Goal: Information Seeking & Learning: Understand process/instructions

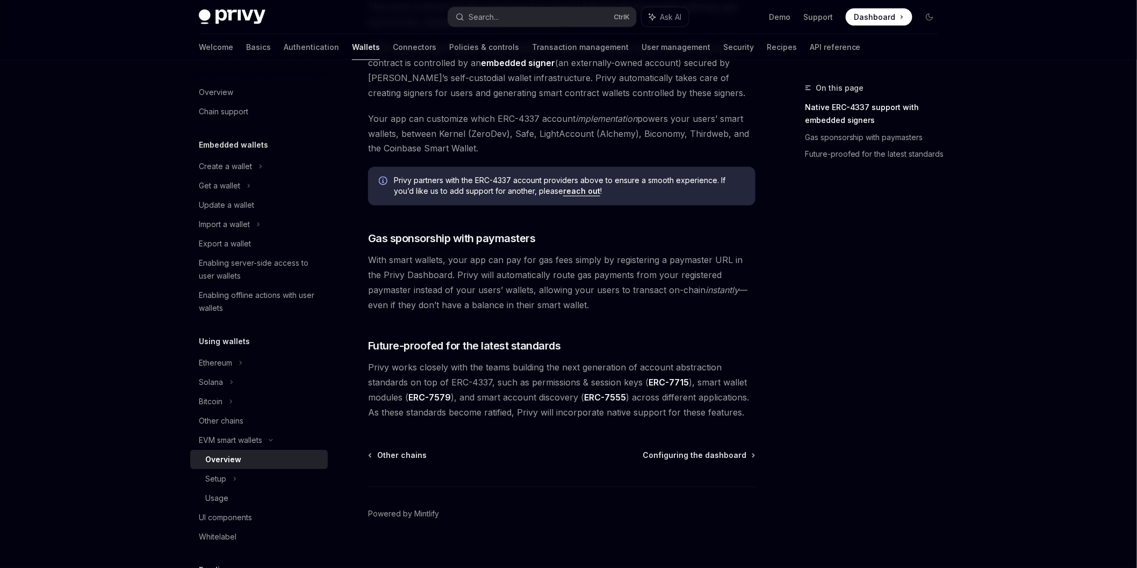
scroll to position [717, 0]
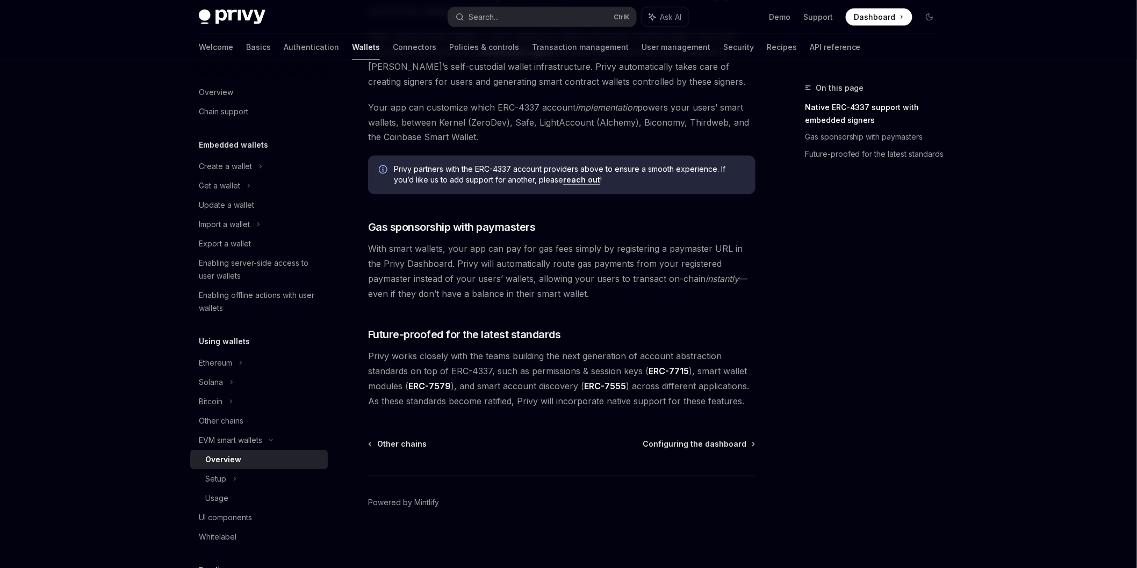
click at [285, 487] on div "Setup" at bounding box center [259, 478] width 138 height 19
type textarea "*"
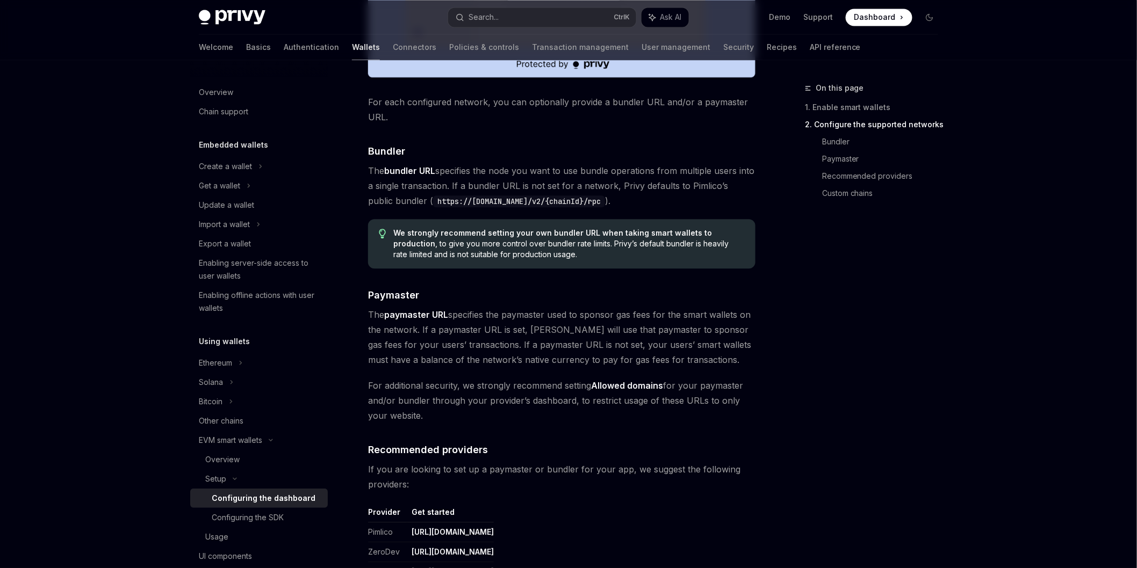
scroll to position [835, 0]
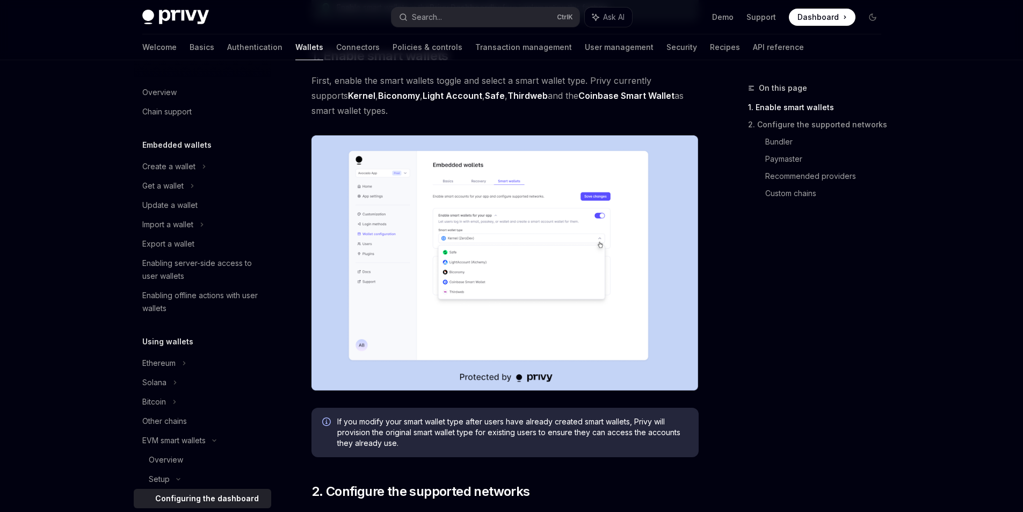
scroll to position [54, 0]
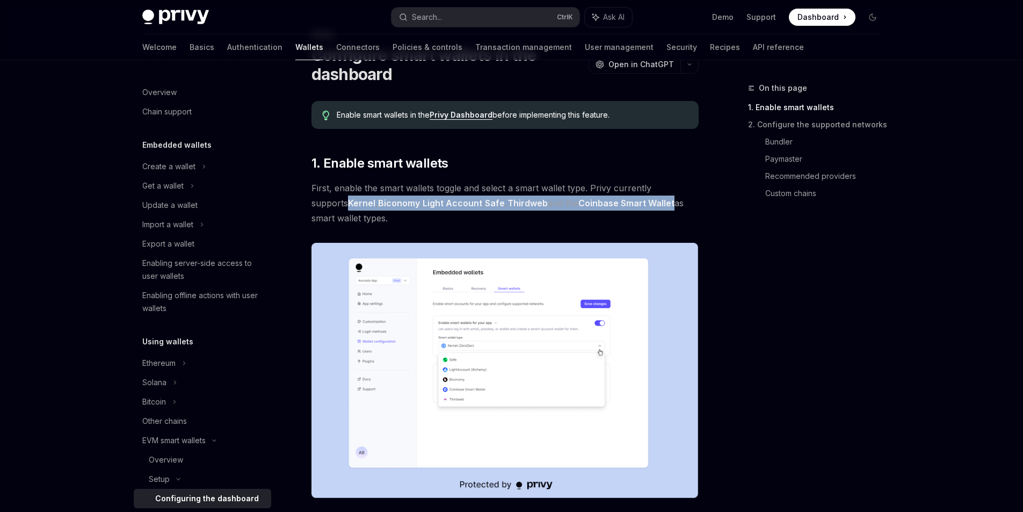
drag, startPoint x: 306, startPoint y: 200, endPoint x: 646, endPoint y: 202, distance: 339.5
copy span "Kernel , Biconomy , Light Account , Safe , Thirdweb and the Coinbase Smart Wall…"
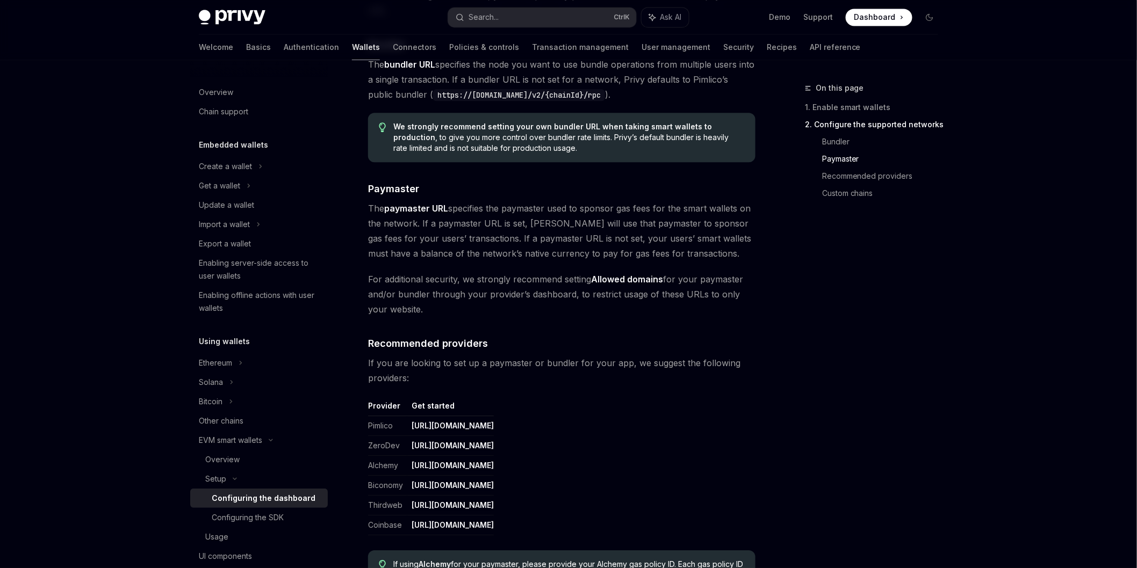
scroll to position [1122, 0]
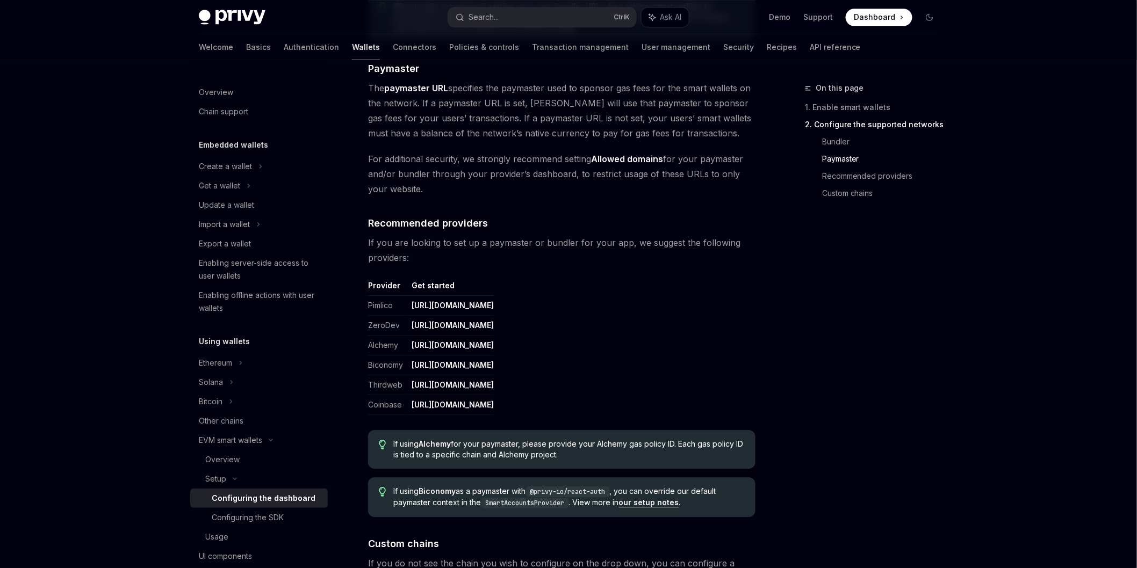
drag, startPoint x: 536, startPoint y: 324, endPoint x: 396, endPoint y: 324, distance: 139.1
click at [396, 324] on tr "ZeroDev https://dashboard.zerodev.app/" at bounding box center [431, 326] width 126 height 20
copy tr "https://dashboard.zerodev.app/"
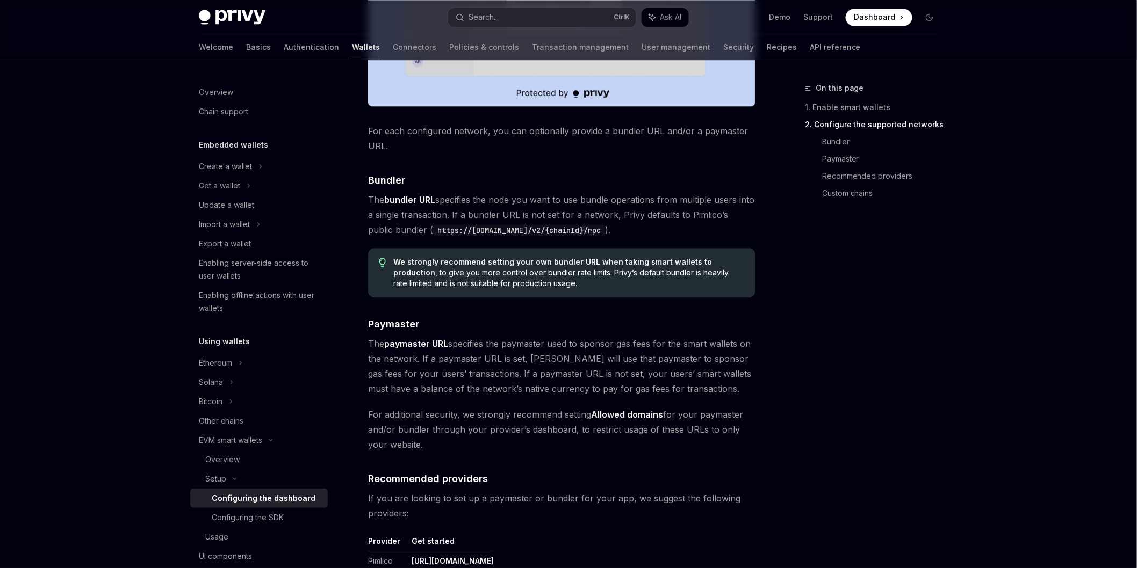
scroll to position [865, 0]
drag, startPoint x: 600, startPoint y: 233, endPoint x: 406, endPoint y: 232, distance: 194.5
click at [433, 232] on code "https://public.pimlico.io/v2/{chainId}/rpc" at bounding box center [519, 231] width 172 height 12
copy code "https://public.pimlico.io/v2/{chainId}/rpc"
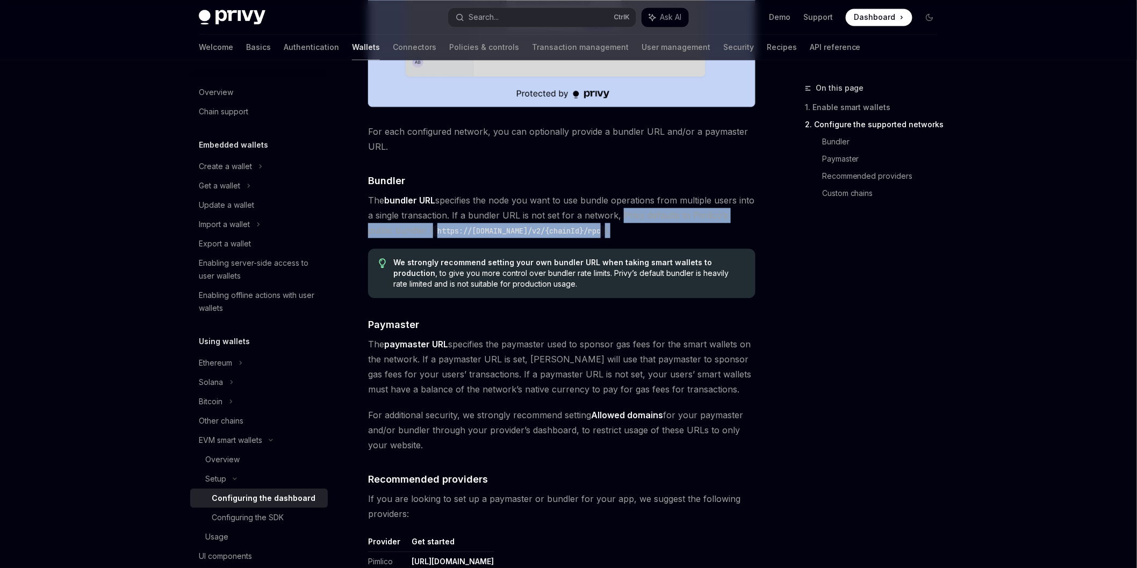
drag, startPoint x: 616, startPoint y: 218, endPoint x: 627, endPoint y: 229, distance: 15.6
click at [627, 229] on span "The bundler URL specifies the node you want to use bundle operations from multi…" at bounding box center [561, 215] width 387 height 45
copy span "Privy defaults to Pimlico’s public bundler ( https://public.pimlico.io/v2/{chai…"
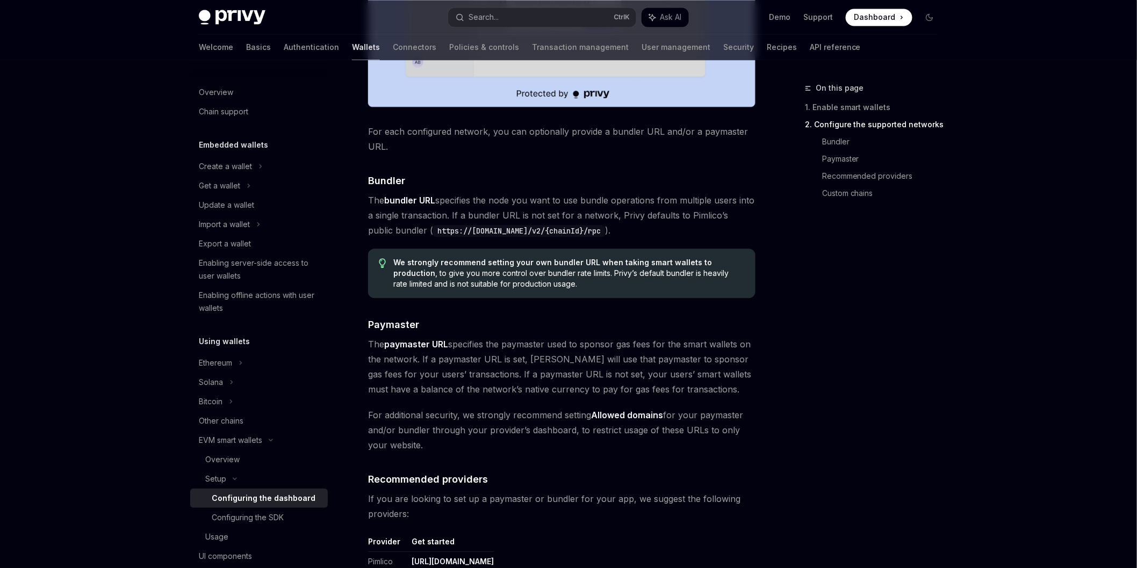
click at [591, 288] on span "We strongly recommend setting your own bundler URL when taking smart wallets to…" at bounding box center [569, 273] width 351 height 32
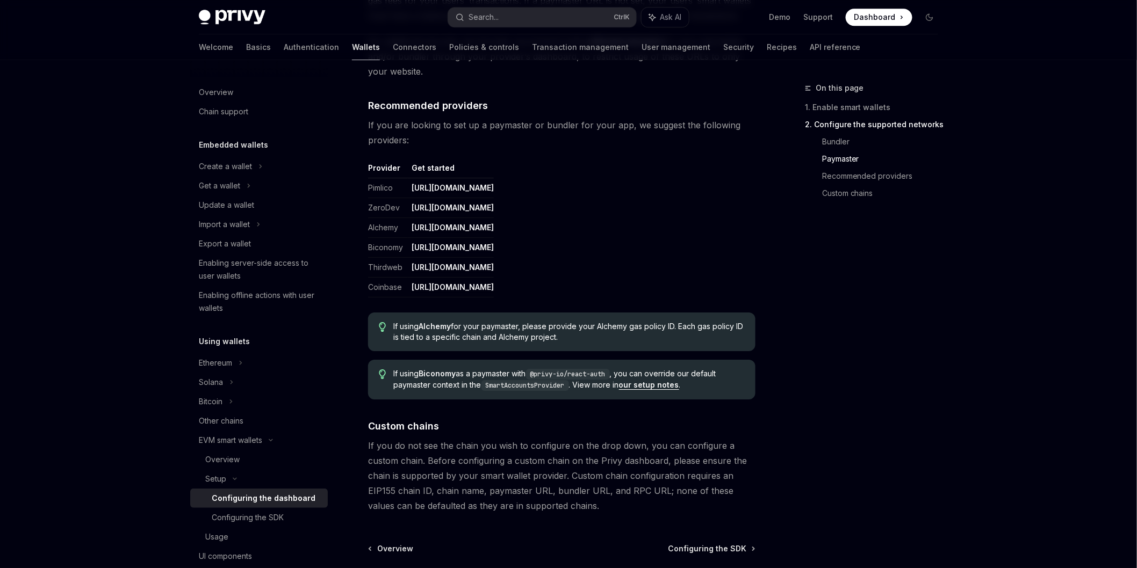
scroll to position [1343, 0]
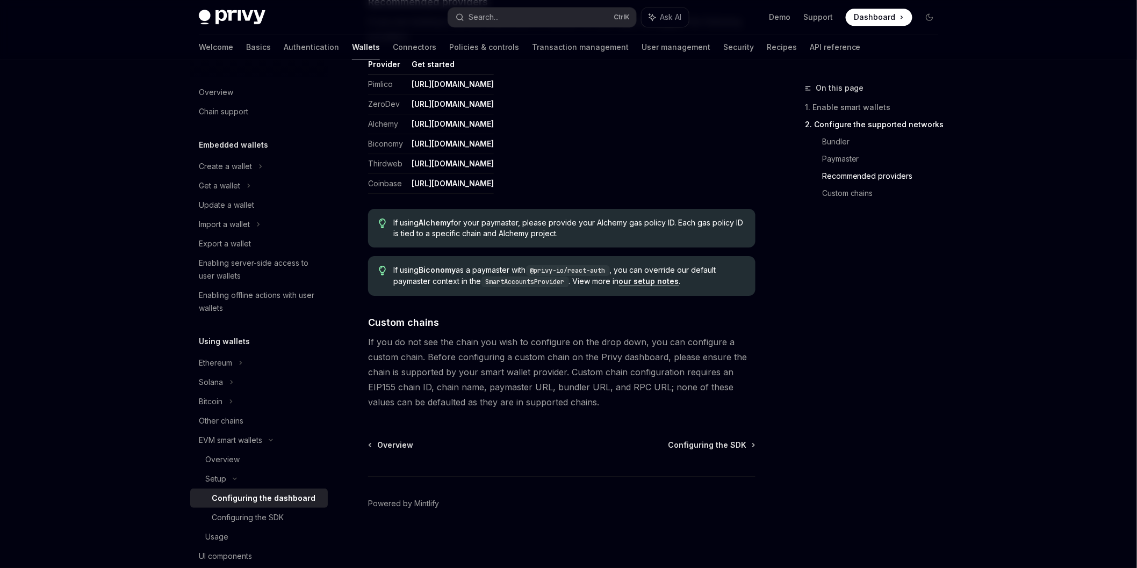
click at [720, 453] on div "Overview Configuring the SDK Powered by Mintlify" at bounding box center [561, 504] width 387 height 129
click at [720, 443] on span "Configuring the SDK" at bounding box center [707, 445] width 78 height 11
type textarea "*"
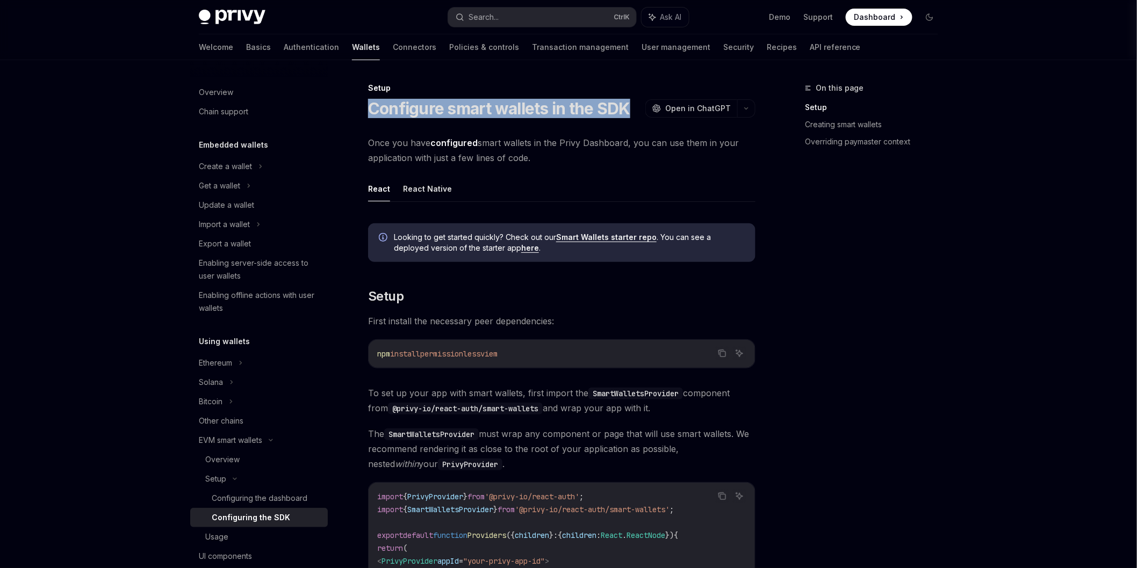
drag, startPoint x: 586, startPoint y: 113, endPoint x: 367, endPoint y: 109, distance: 218.7
copy h1 "Configure smart wallets in the SDK"
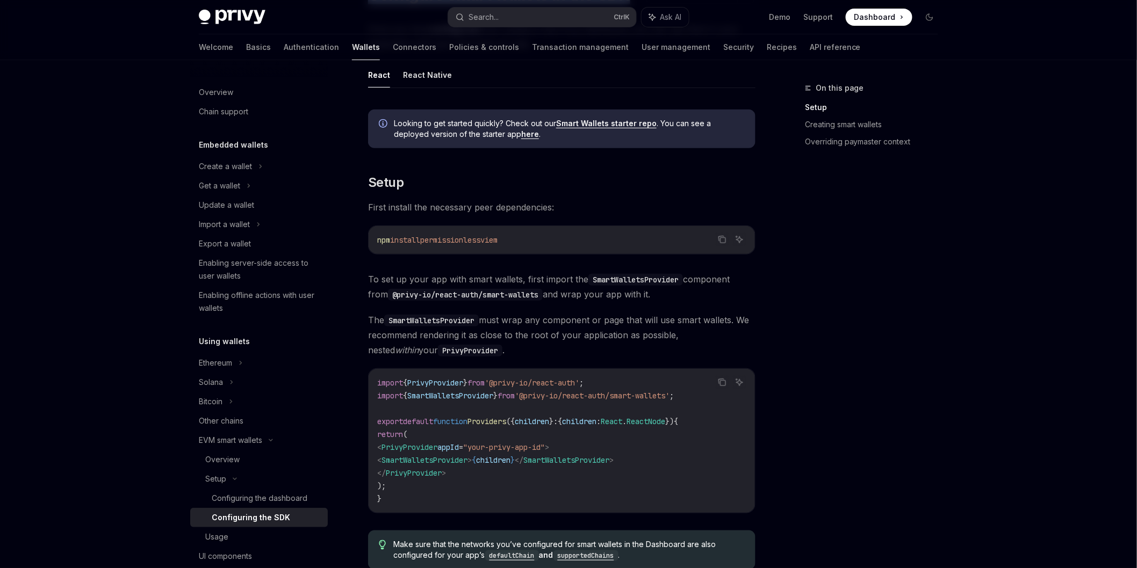
scroll to position [119, 0]
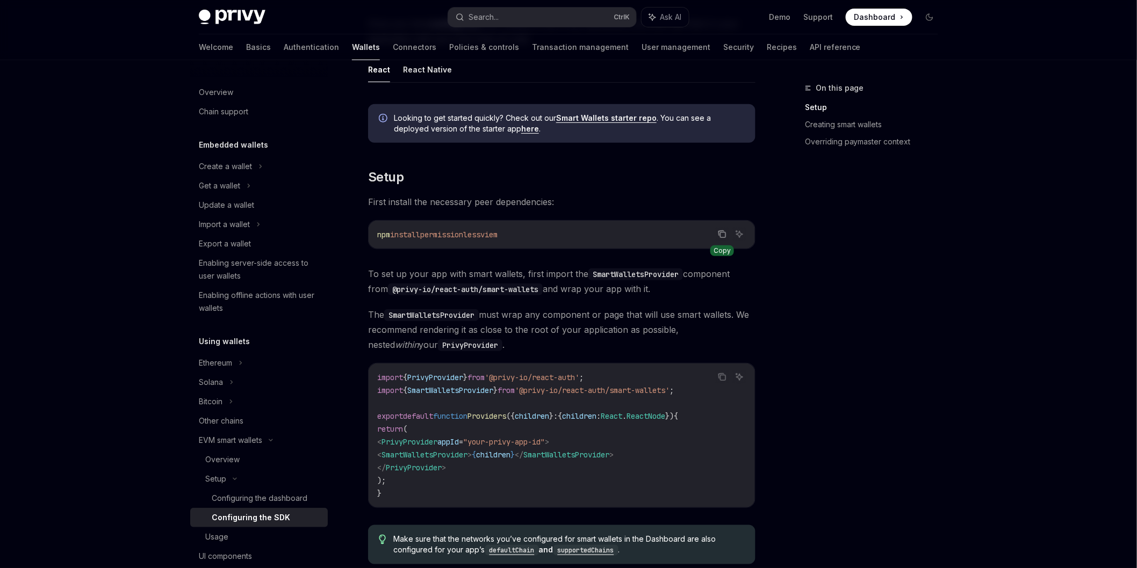
click at [727, 232] on button "Copy the contents from the code block" at bounding box center [722, 234] width 14 height 14
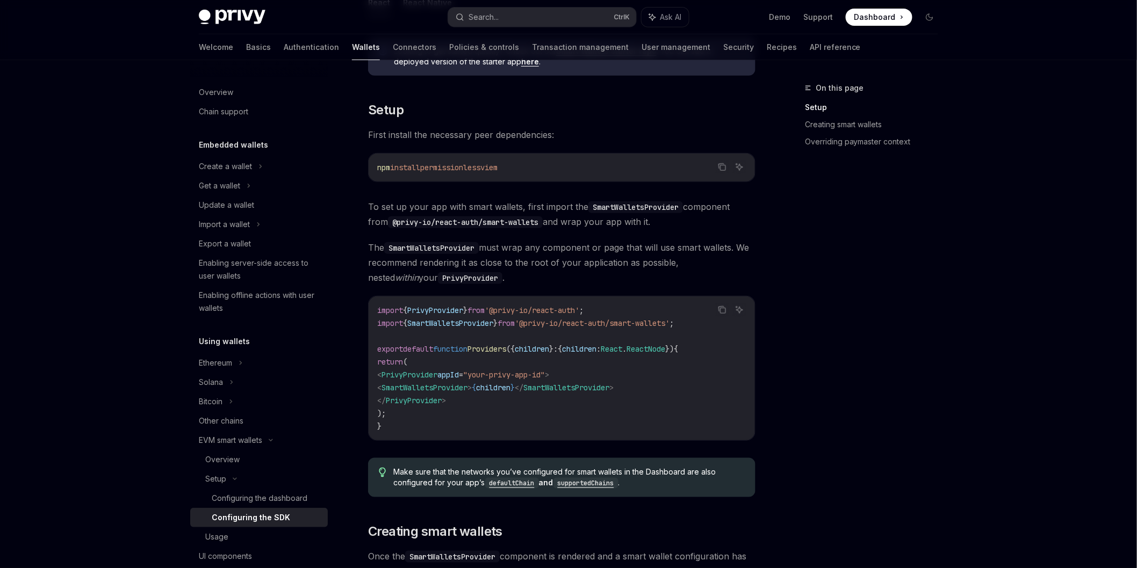
scroll to position [179, 0]
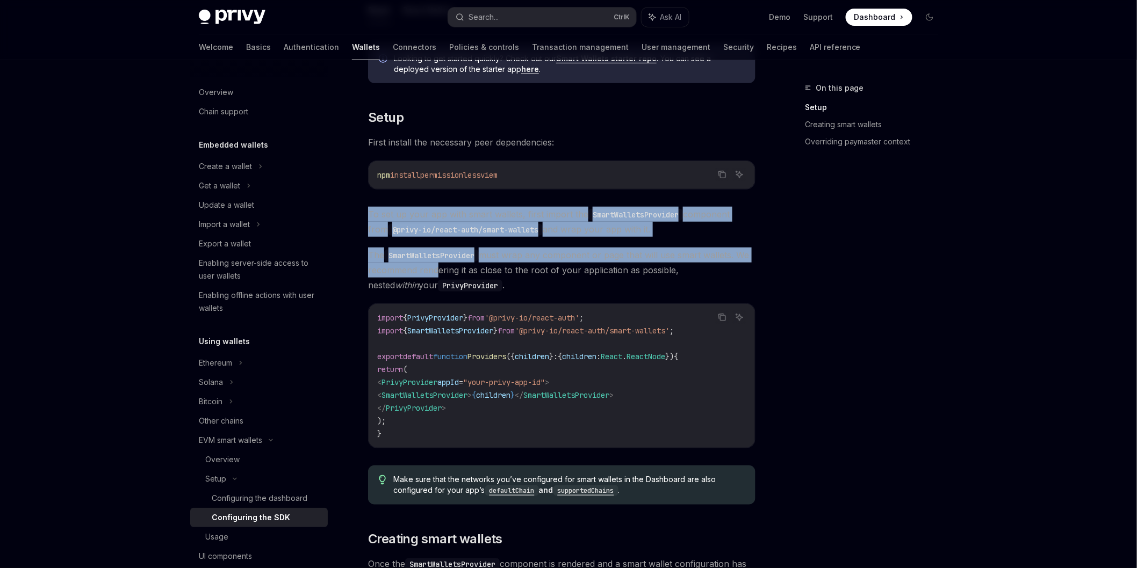
drag, startPoint x: 360, startPoint y: 209, endPoint x: 433, endPoint y: 272, distance: 96.8
click at [433, 272] on div "Setup Configure smart wallets in the SDK OpenAI Open in ChatGPT OpenAI Open in …" at bounding box center [460, 561] width 593 height 1317
click at [583, 254] on span "The SmartWalletsProvider must wrap any component or page that will use smart wa…" at bounding box center [561, 270] width 387 height 45
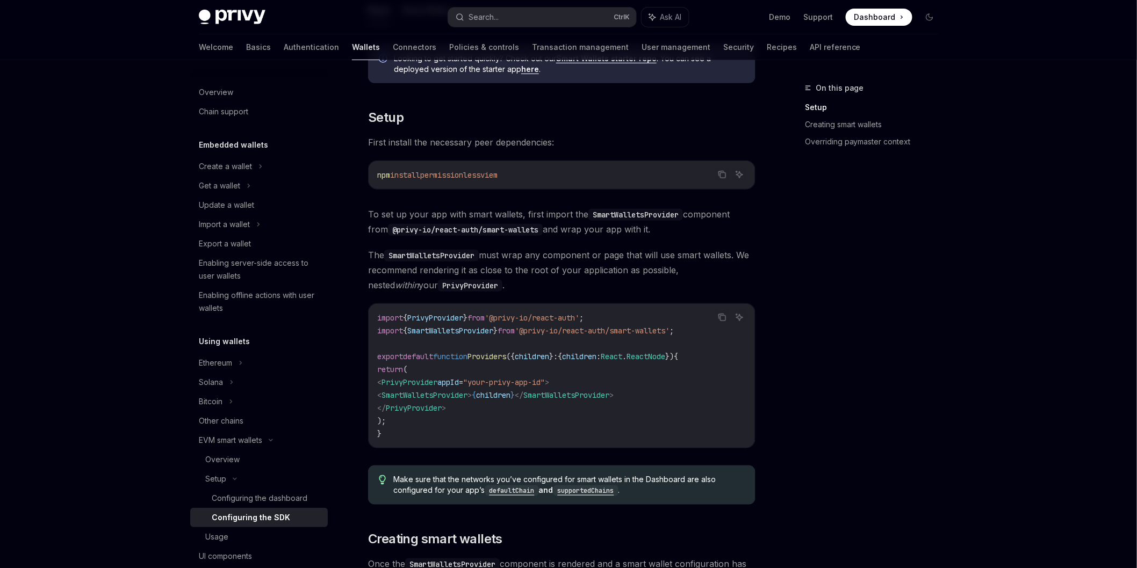
click at [613, 212] on code "SmartWalletsProvider" at bounding box center [635, 215] width 95 height 12
copy span "SmartWalletsProvider"
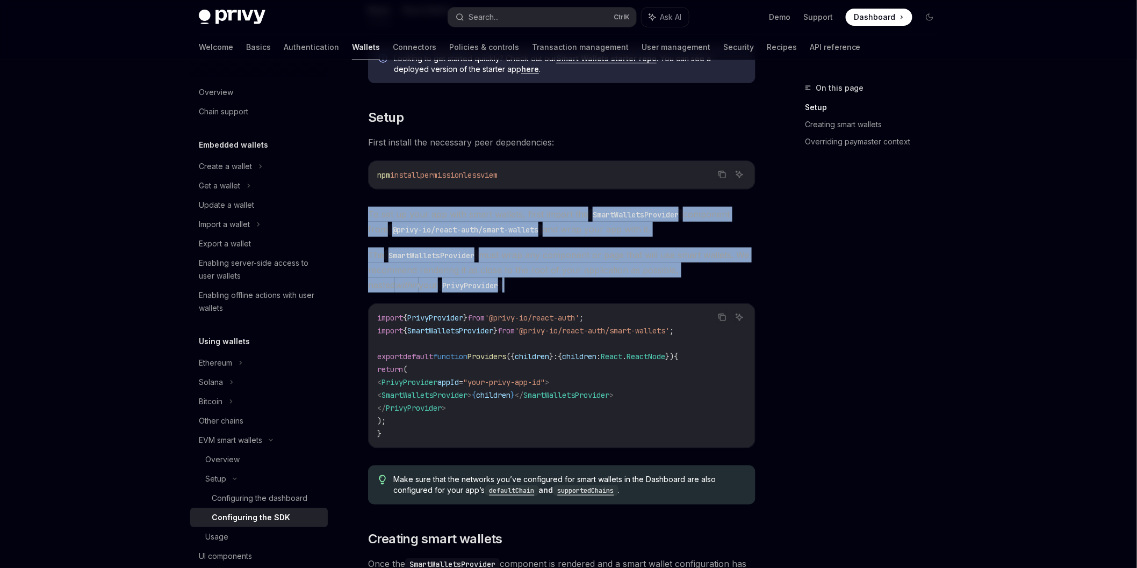
drag, startPoint x: 460, startPoint y: 292, endPoint x: 356, endPoint y: 216, distance: 128.9
click at [356, 216] on div "Setup Configure smart wallets in the SDK OpenAI Open in ChatGPT OpenAI Open in …" at bounding box center [460, 561] width 593 height 1317
copy div "To set up your app with smart wallets, first import the SmartWalletsProvider co…"
click at [721, 319] on icon "Copy the contents from the code block" at bounding box center [722, 317] width 9 height 9
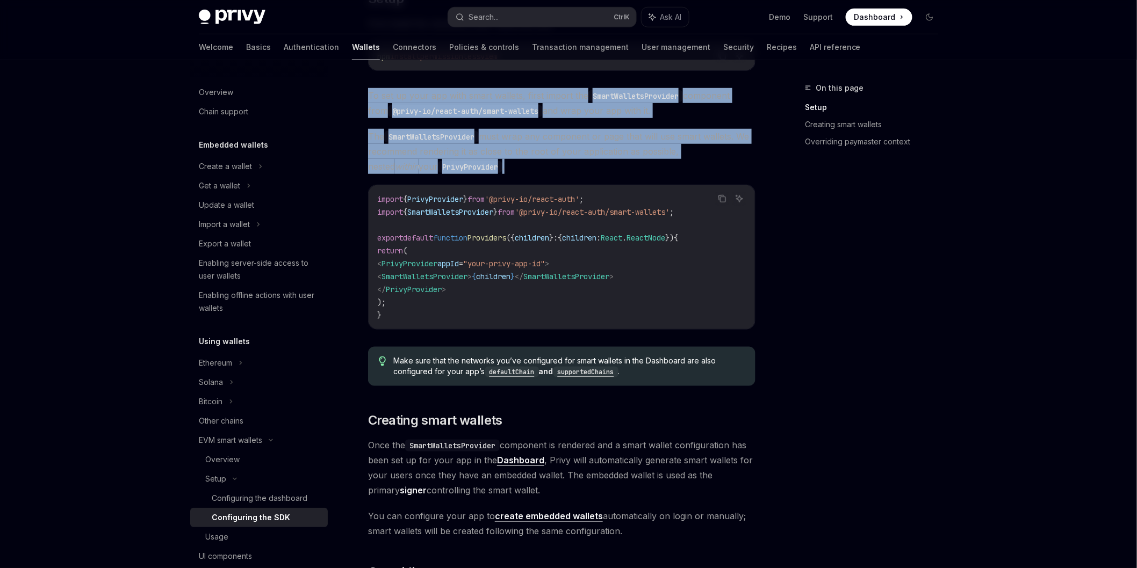
scroll to position [298, 0]
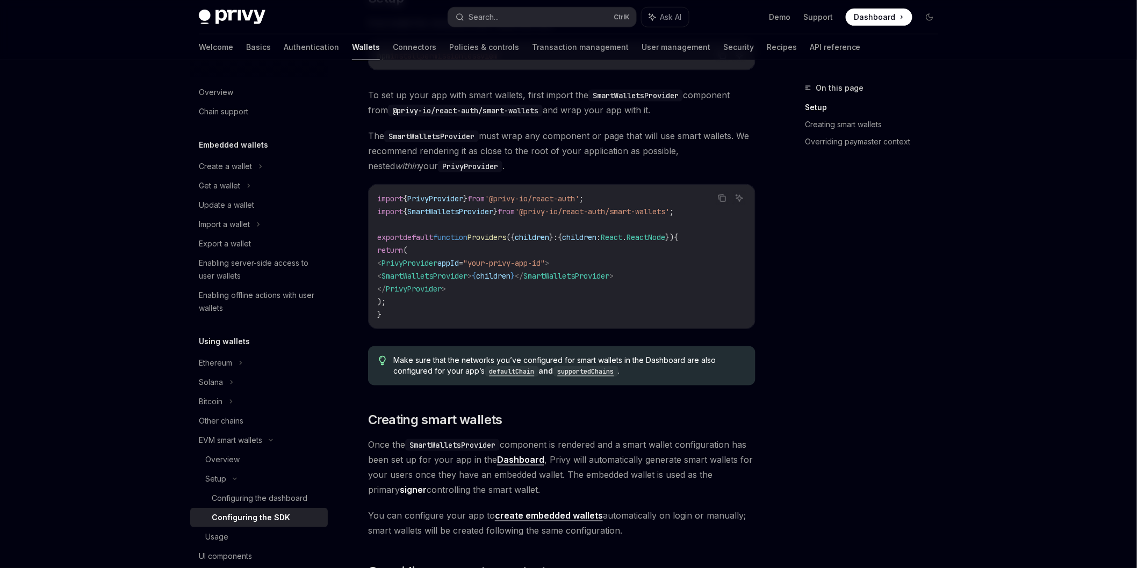
click at [622, 393] on div "Looking to get started quickly? Check out our Smart Wallets starter repo . You …" at bounding box center [561, 429] width 387 height 1024
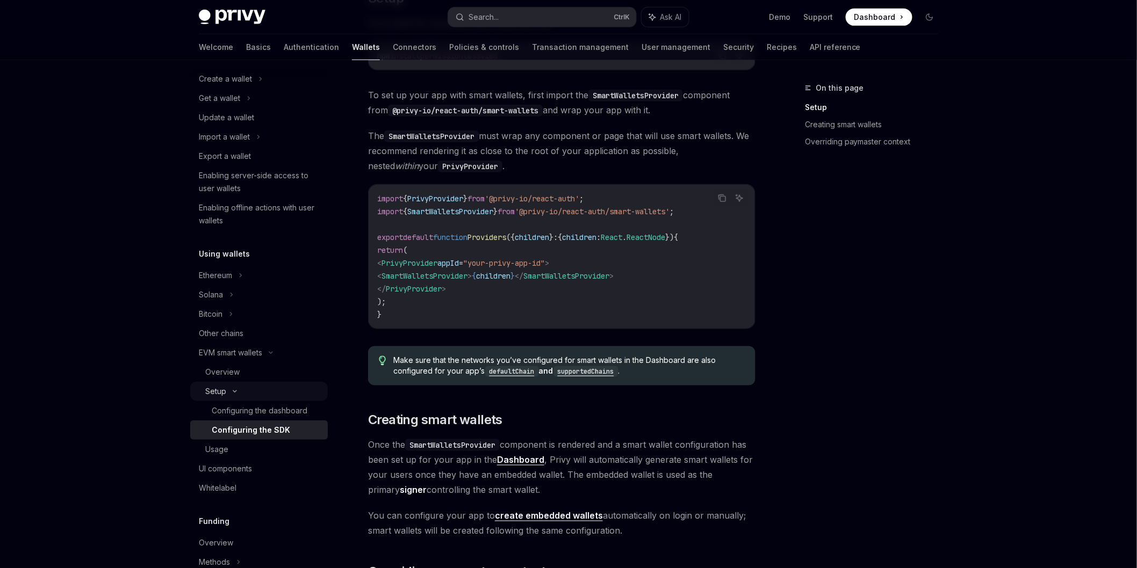
scroll to position [239, 0]
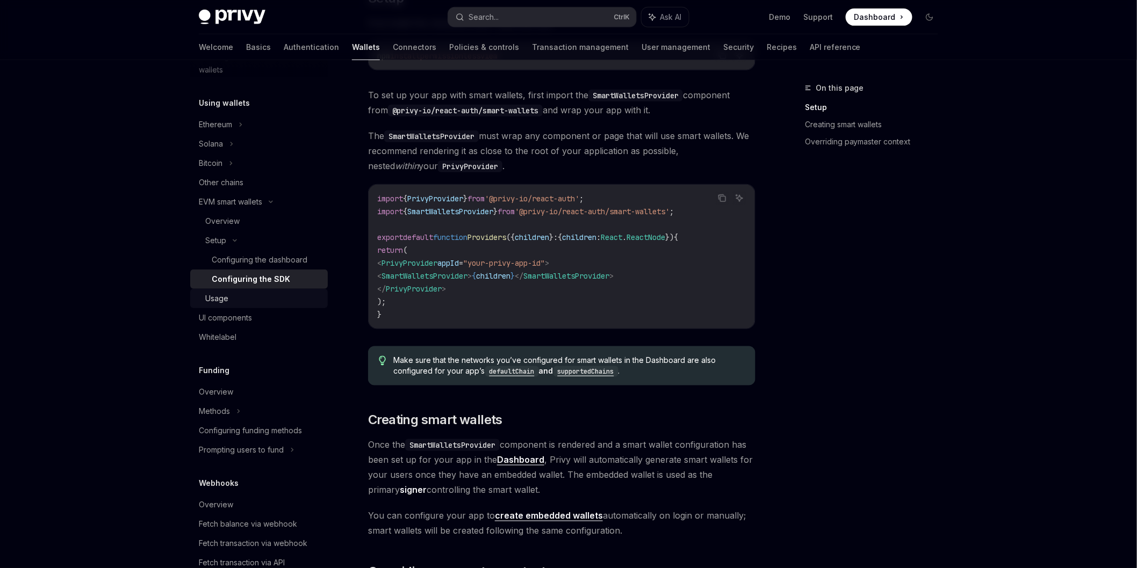
click at [242, 295] on div "Usage" at bounding box center [263, 298] width 116 height 13
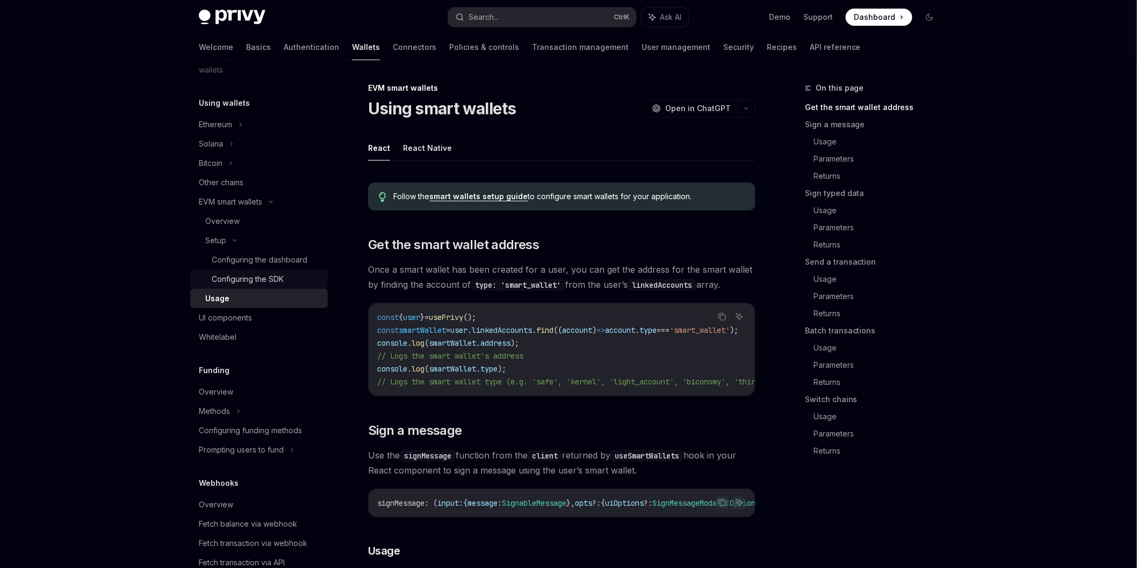
click at [230, 278] on div "Configuring the SDK" at bounding box center [248, 279] width 72 height 13
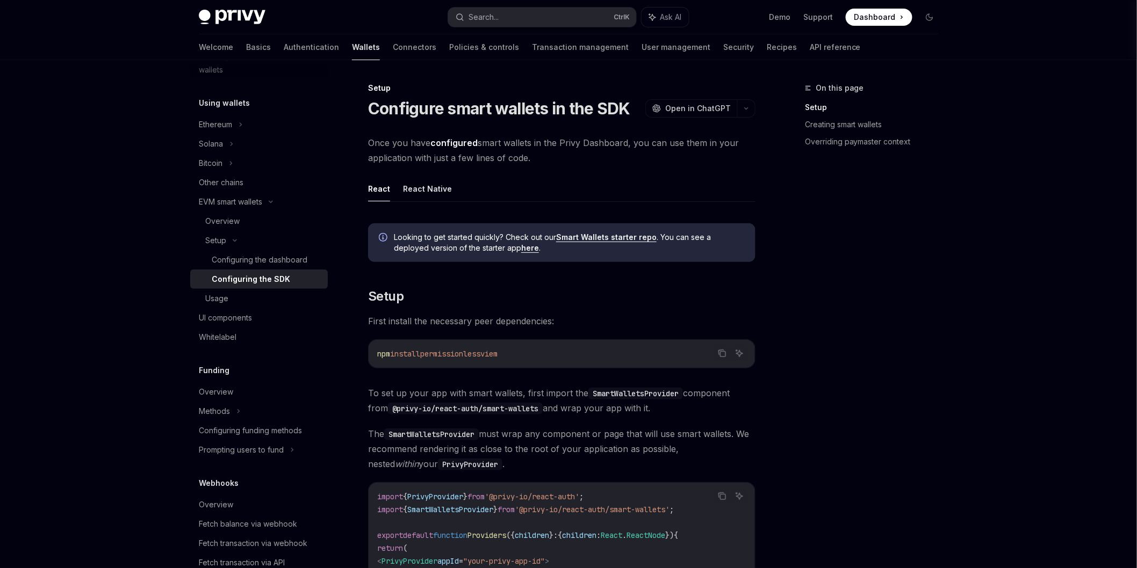
type textarea "*"
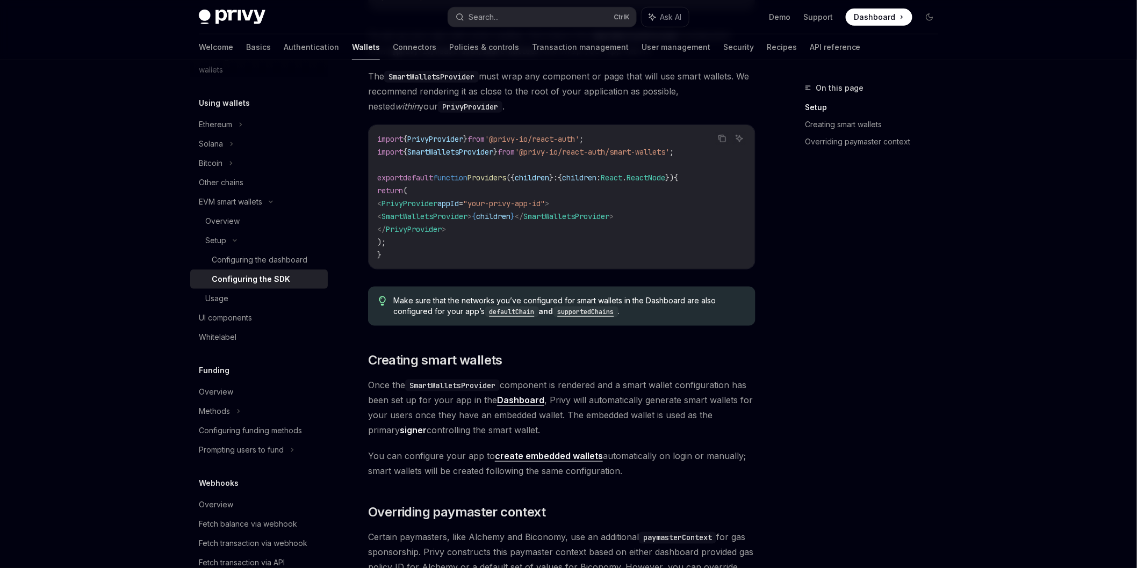
scroll to position [417, 0]
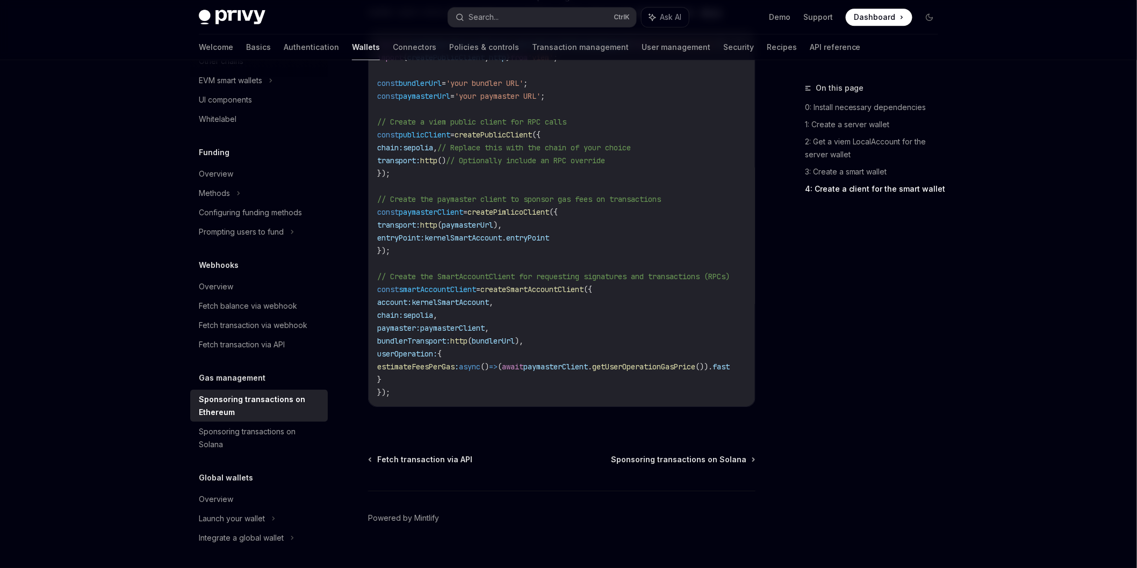
scroll to position [1310, 0]
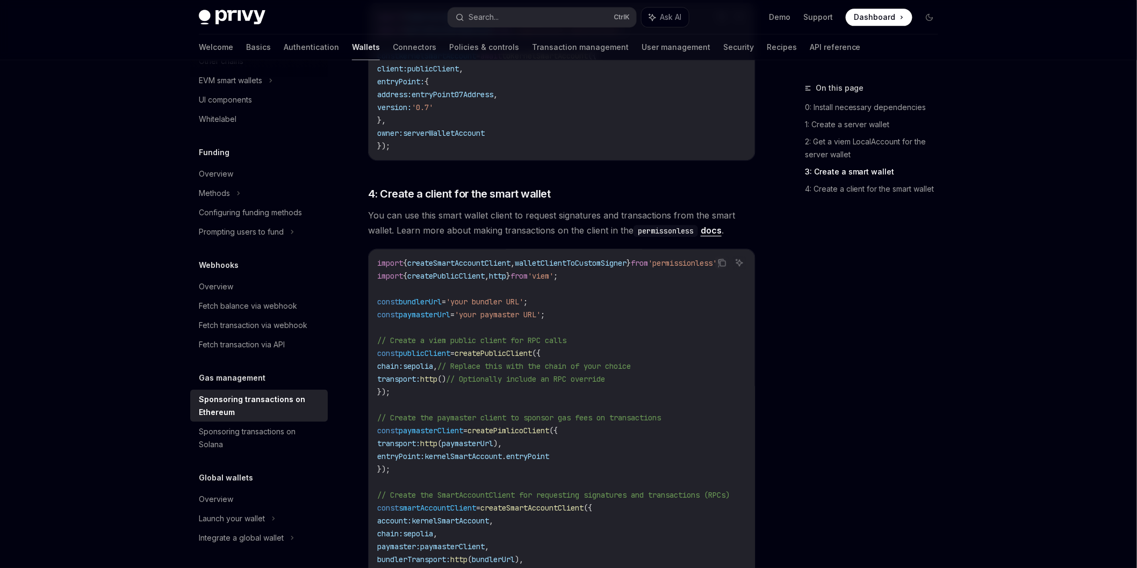
scroll to position [1011, 0]
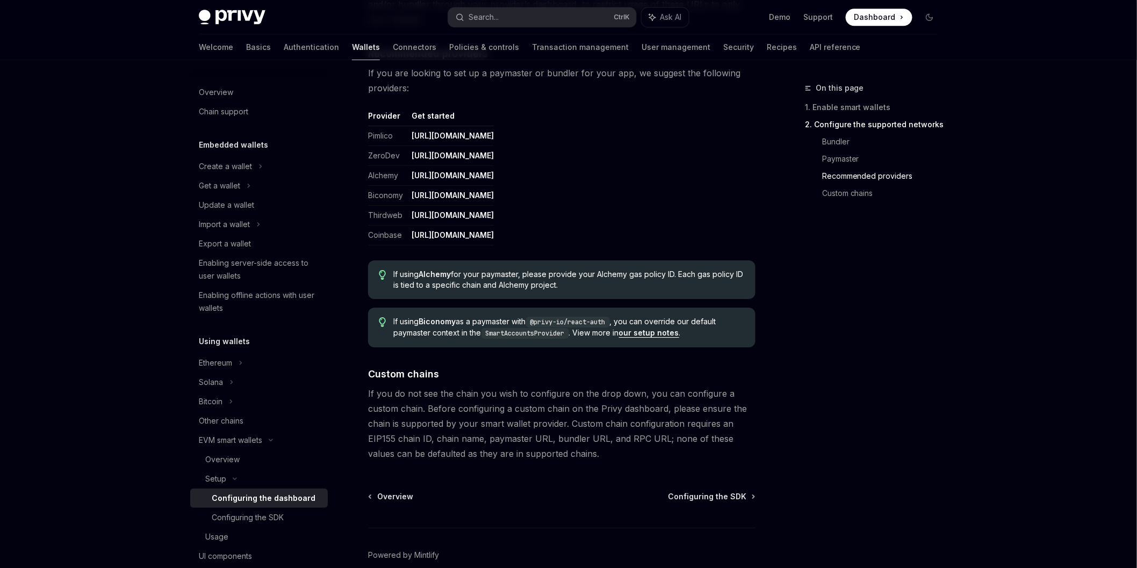
scroll to position [1343, 0]
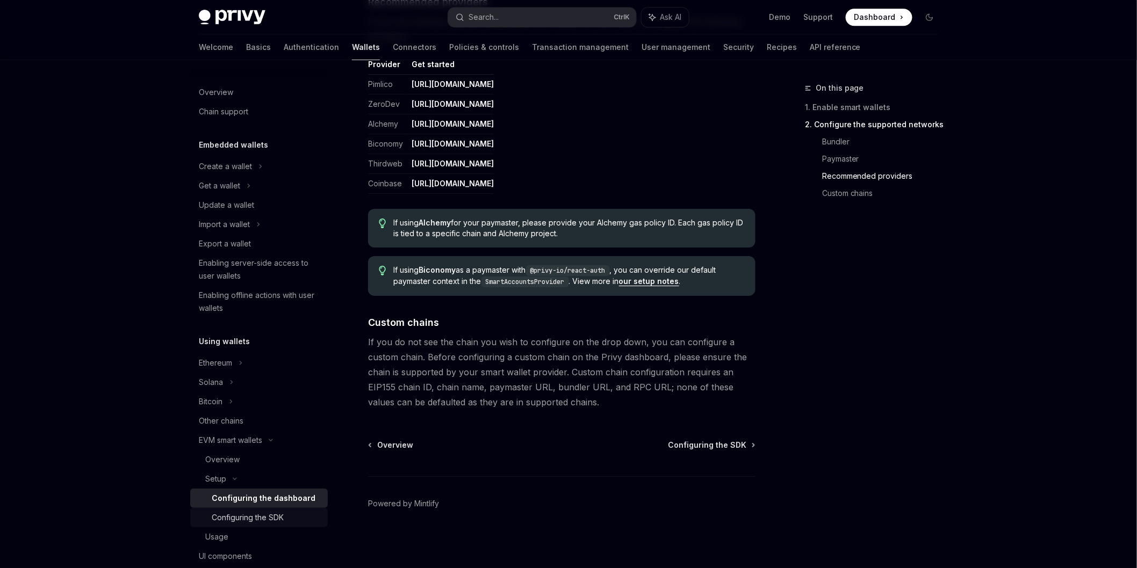
click at [270, 510] on link "Configuring the SDK" at bounding box center [259, 517] width 138 height 19
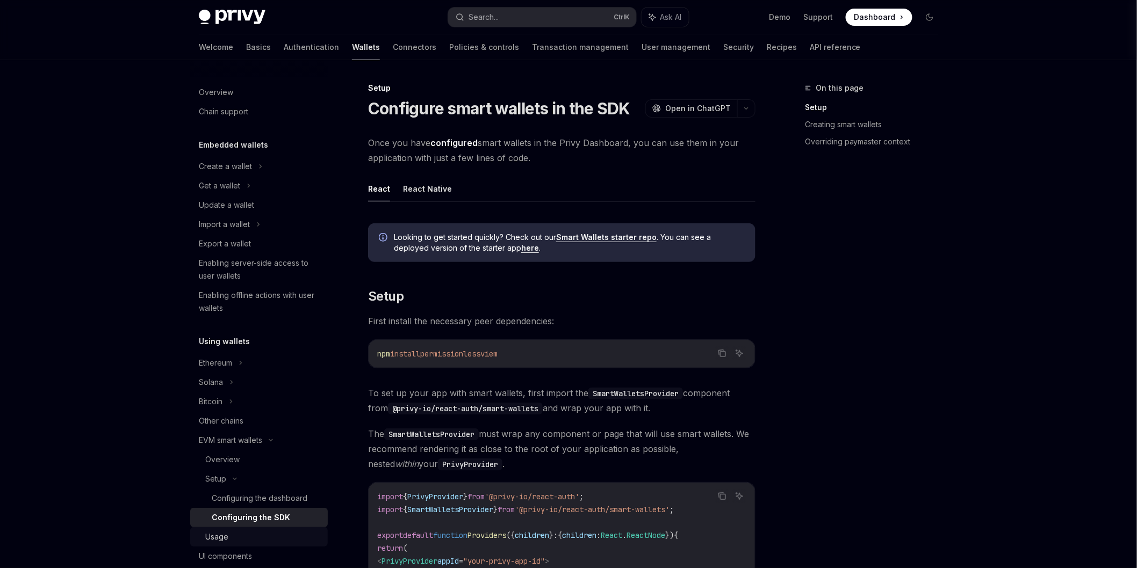
click at [243, 538] on div "Usage" at bounding box center [263, 537] width 116 height 13
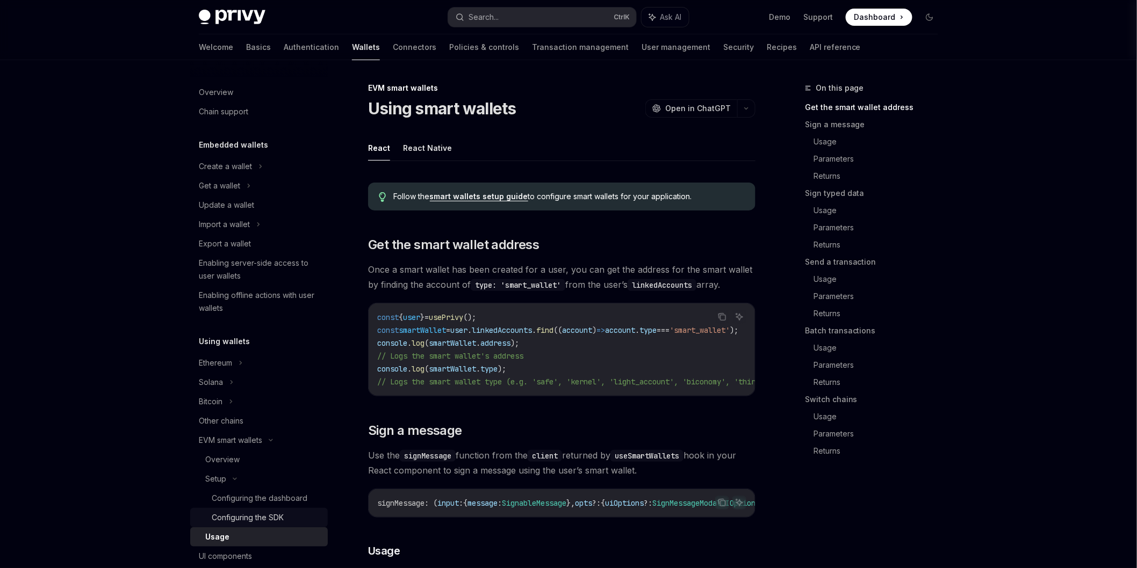
click at [256, 522] on div "Configuring the SDK" at bounding box center [248, 517] width 72 height 13
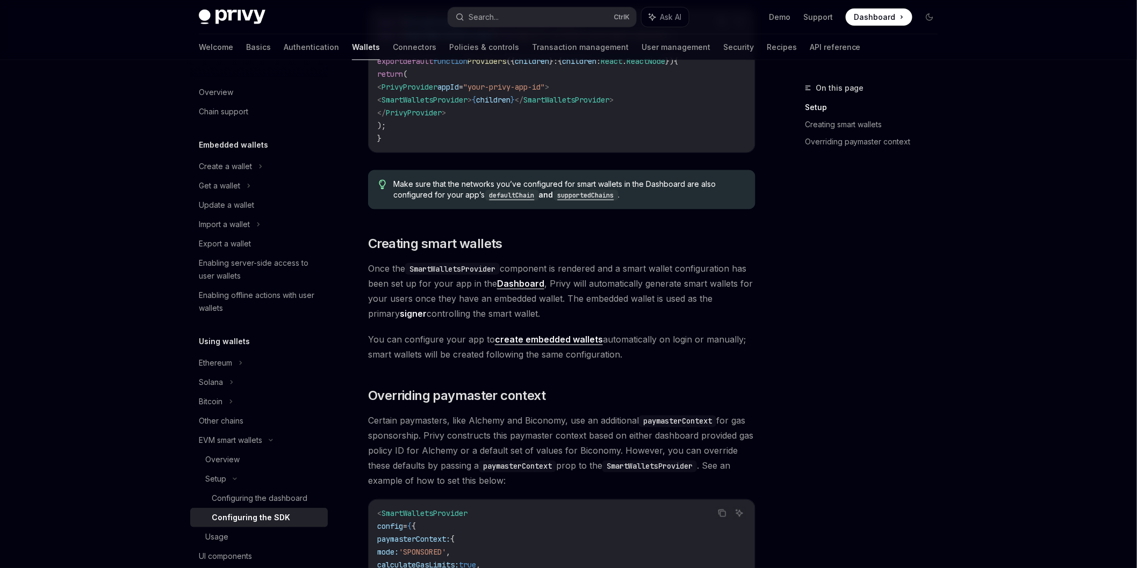
scroll to position [477, 0]
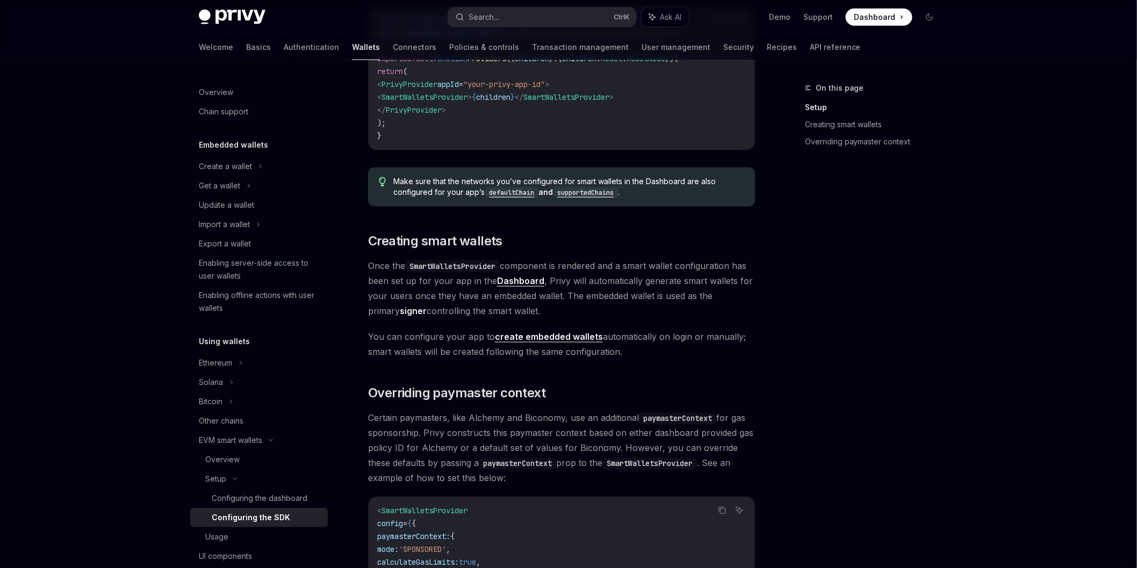
drag, startPoint x: 627, startPoint y: 353, endPoint x: 362, endPoint y: 269, distance: 278.1
click at [362, 269] on div "Setup Configure smart wallets in the SDK OpenAI Open in ChatGPT OpenAI Open in …" at bounding box center [460, 263] width 593 height 1317
click at [487, 298] on span "Once the SmartWalletsProvider component is rendered and a smart wallet configur…" at bounding box center [561, 288] width 387 height 60
drag, startPoint x: 517, startPoint y: 312, endPoint x: 364, endPoint y: 264, distance: 161.1
click at [364, 264] on div "Setup Configure smart wallets in the SDK OpenAI Open in ChatGPT OpenAI Open in …" at bounding box center [460, 263] width 593 height 1317
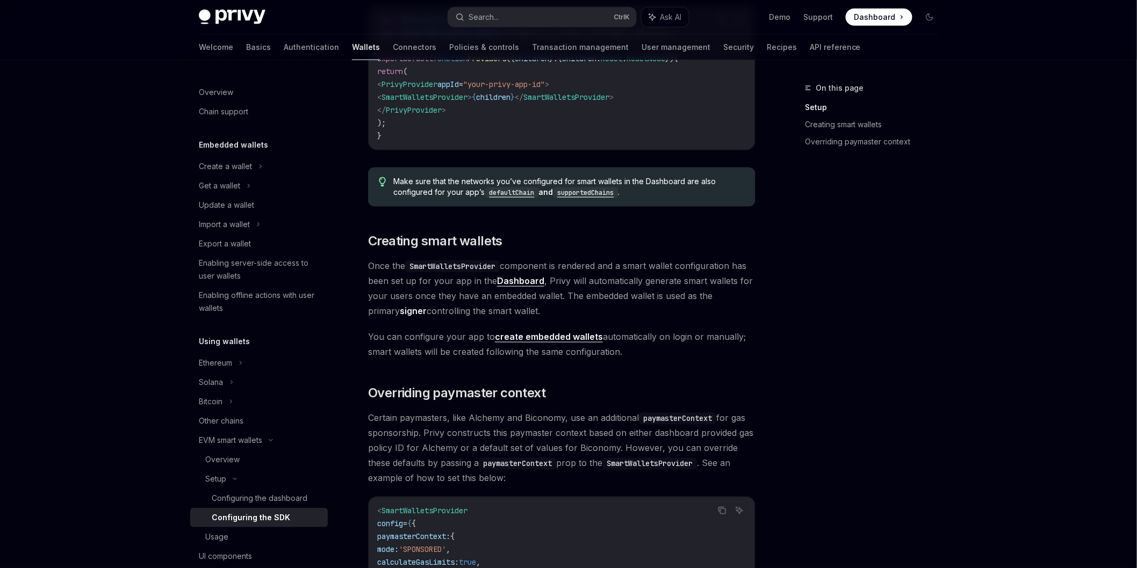
drag, startPoint x: 625, startPoint y: 353, endPoint x: 362, endPoint y: 261, distance: 278.3
click at [362, 261] on div "Setup Configure smart wallets in the SDK OpenAI Open in ChatGPT OpenAI Open in …" at bounding box center [460, 263] width 593 height 1317
copy div "Once the SmartWalletsProvider component is rendered and a smart wallet configur…"
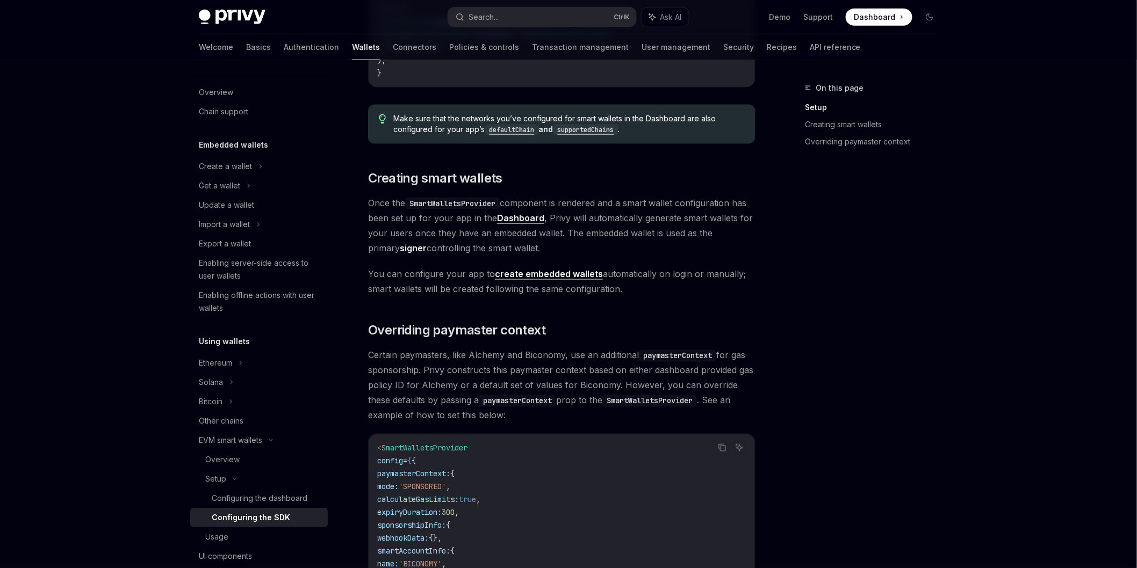
scroll to position [537, 0]
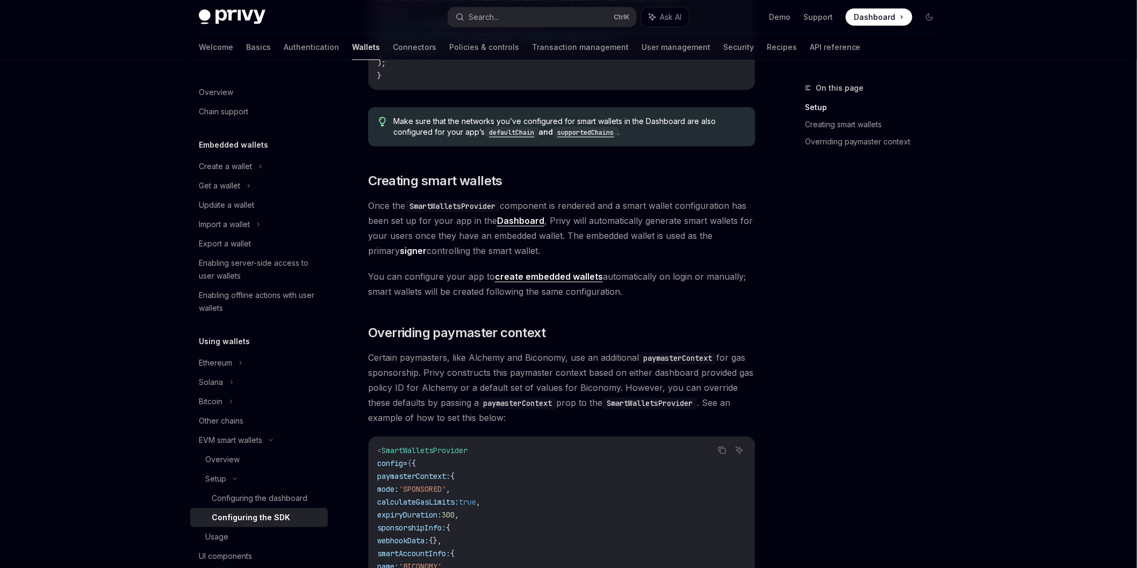
click at [586, 293] on span "You can configure your app to create embedded wallets automatically on login or…" at bounding box center [561, 284] width 387 height 30
click at [560, 276] on link "create embedded wallets" at bounding box center [549, 276] width 108 height 11
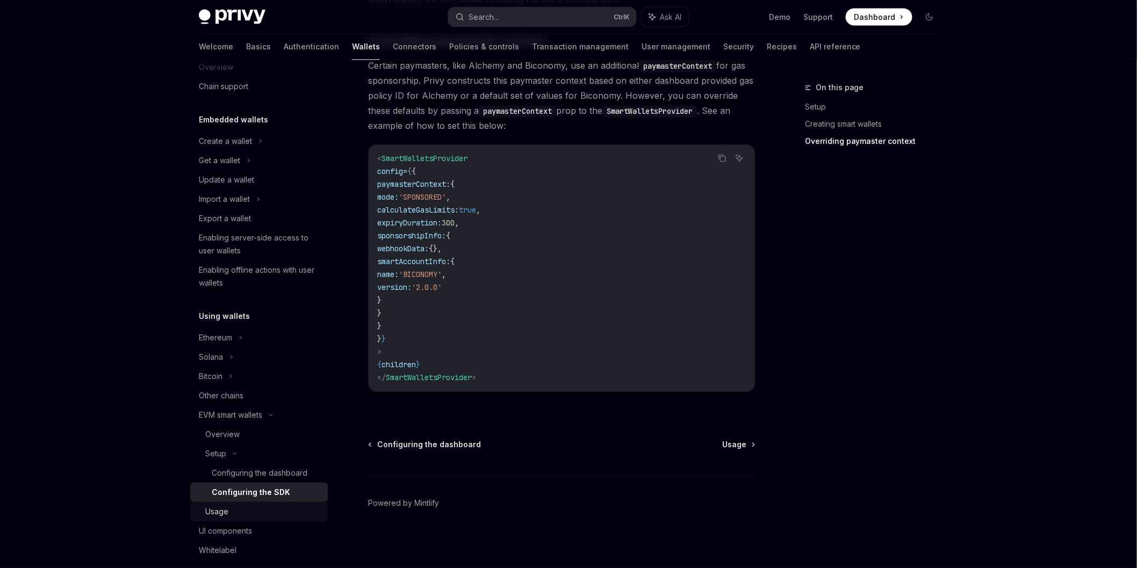
scroll to position [0, 0]
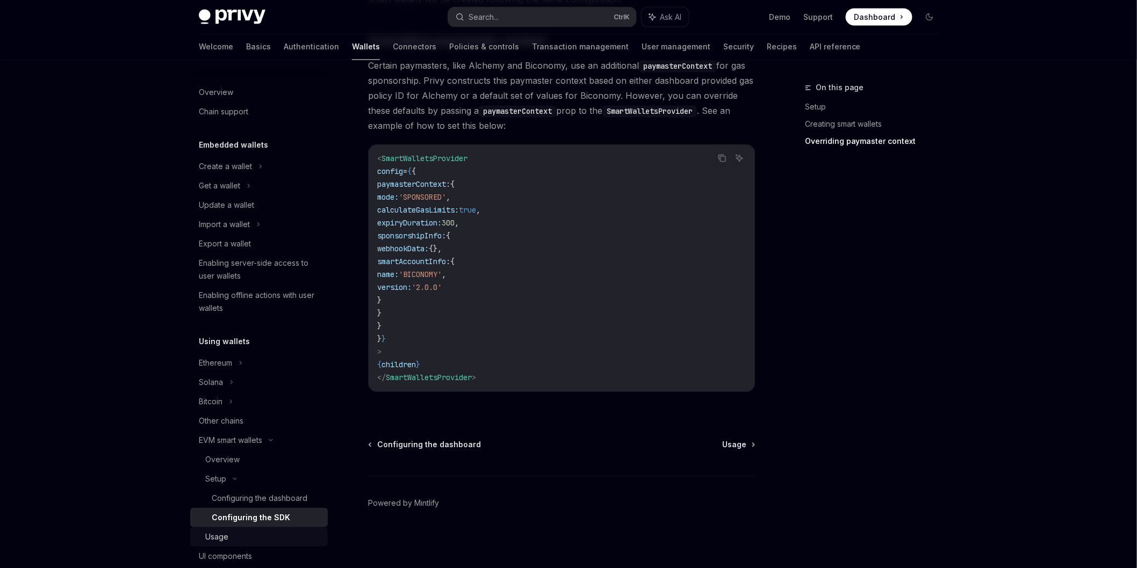
click at [251, 528] on link "Usage" at bounding box center [259, 537] width 138 height 19
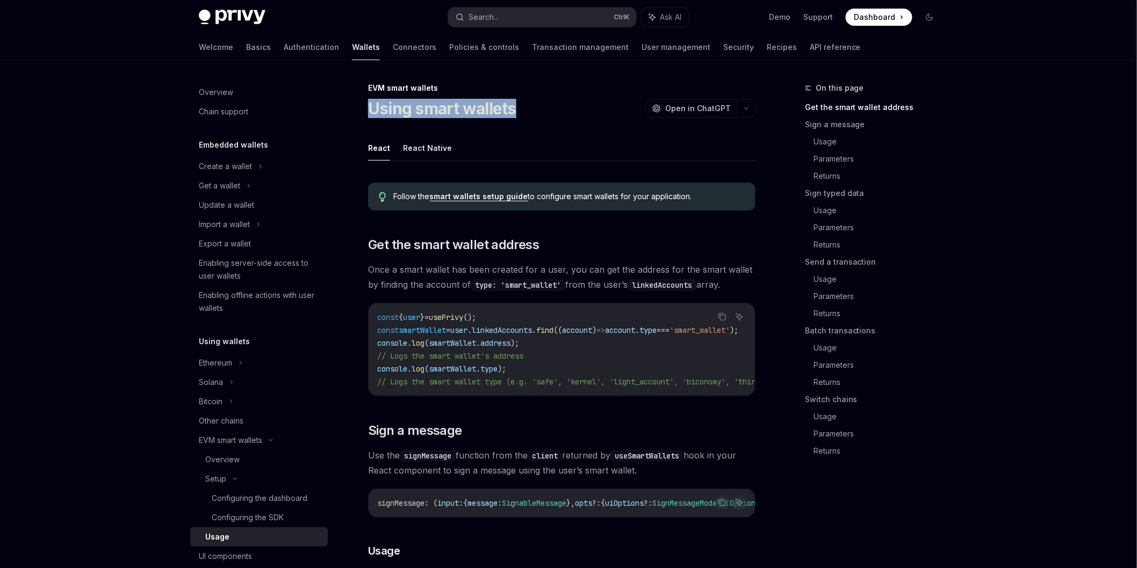
drag, startPoint x: 519, startPoint y: 111, endPoint x: 359, endPoint y: 98, distance: 161.1
copy h1 "Using smart wallets"
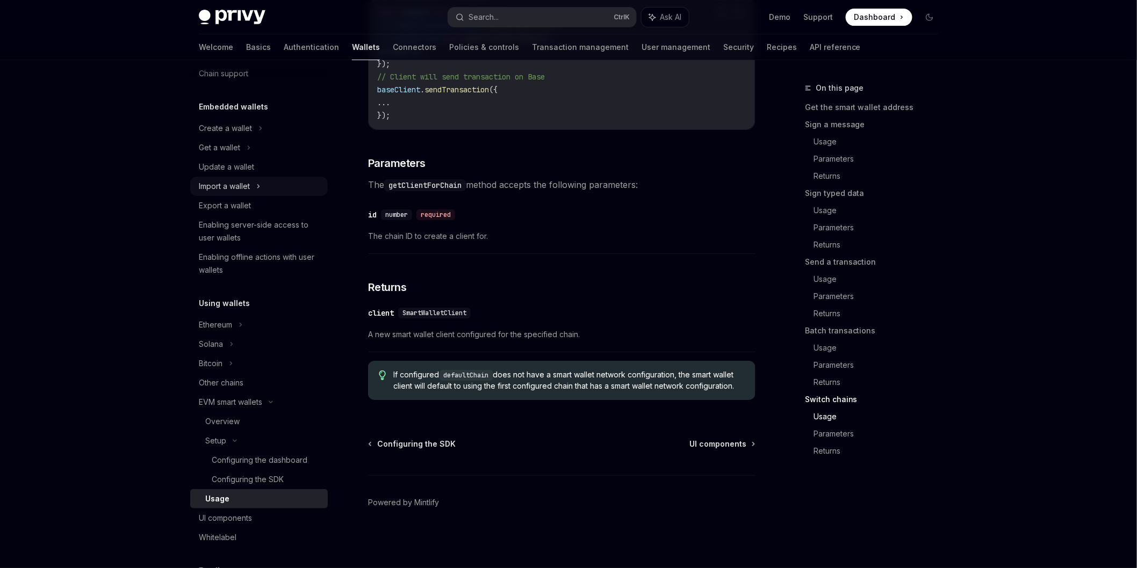
scroll to position [60, 0]
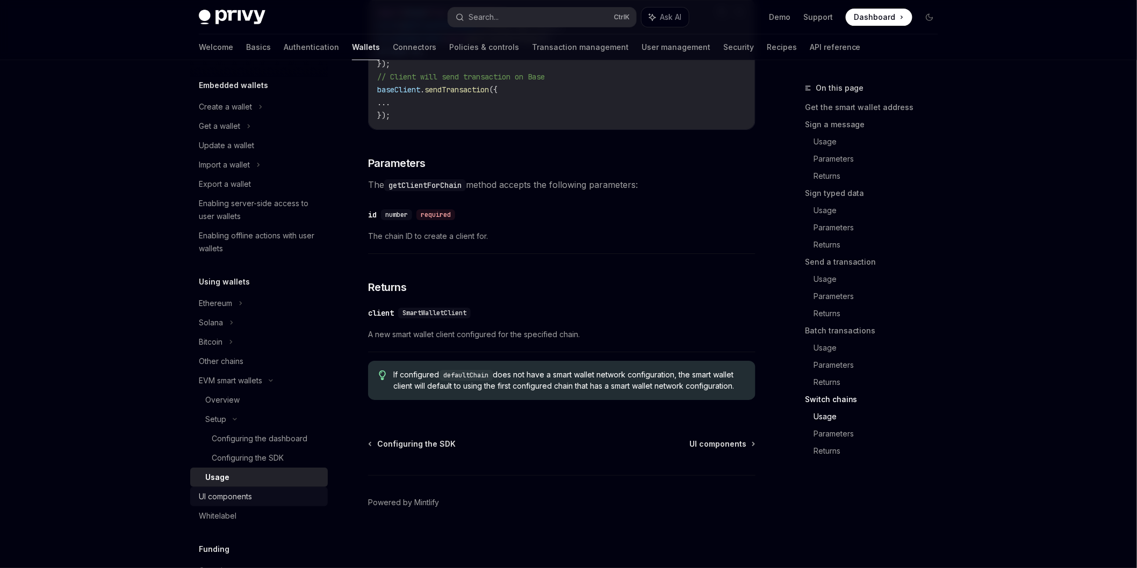
click at [269, 493] on div "UI components" at bounding box center [260, 496] width 122 height 13
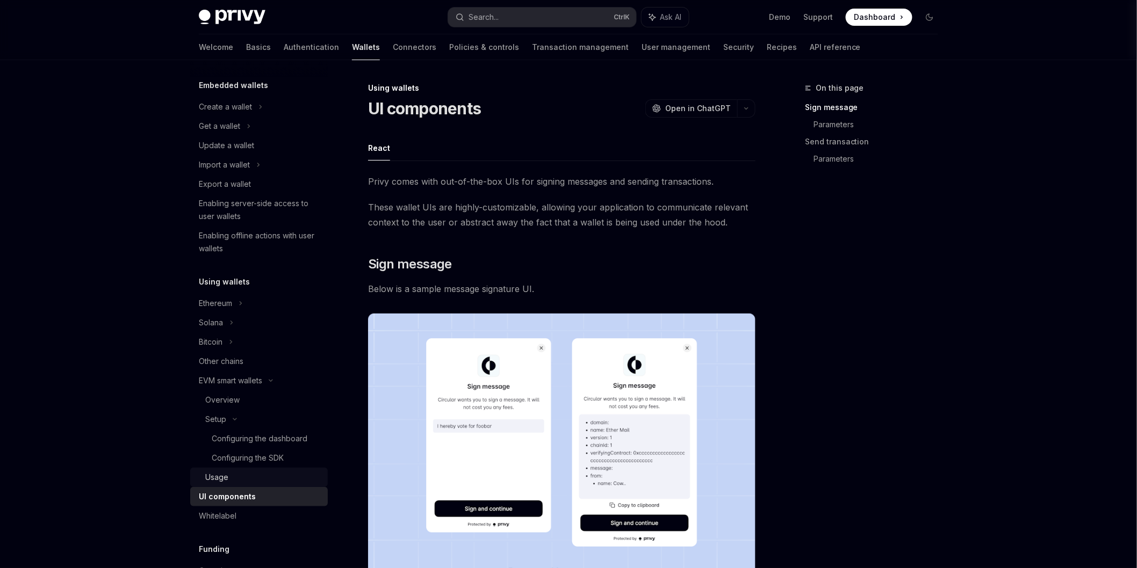
click at [271, 479] on div "Usage" at bounding box center [263, 477] width 116 height 13
type textarea "*"
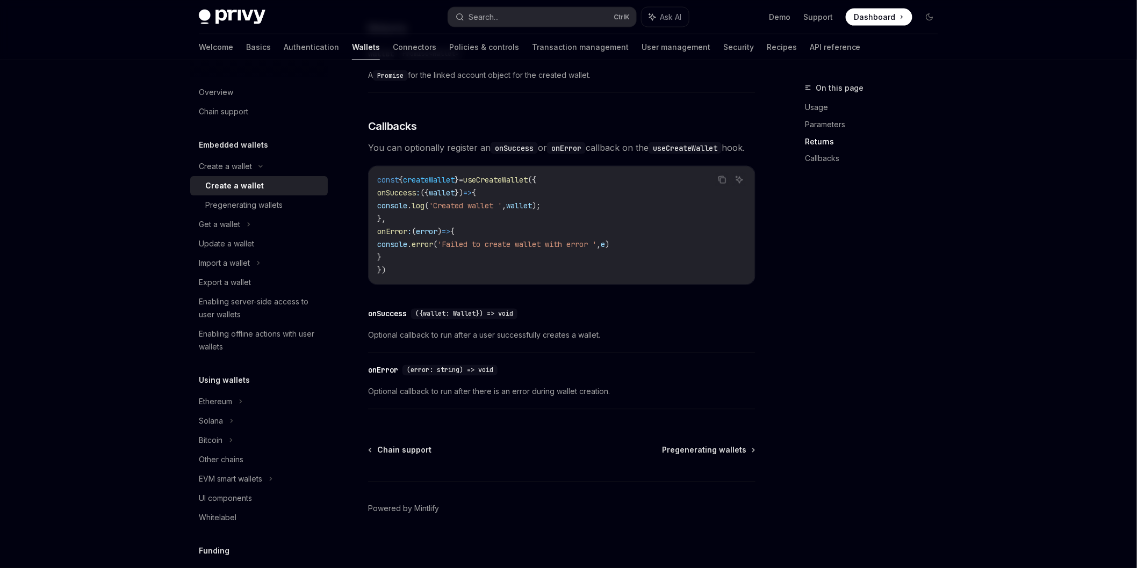
scroll to position [716, 0]
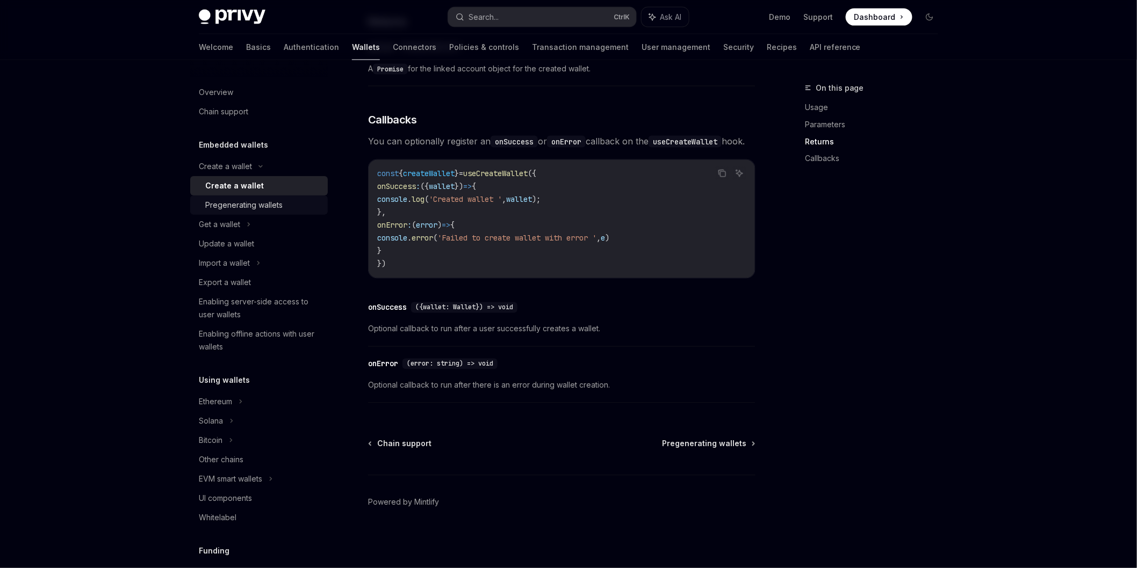
click at [226, 203] on div "Pregenerating wallets" at bounding box center [243, 205] width 77 height 13
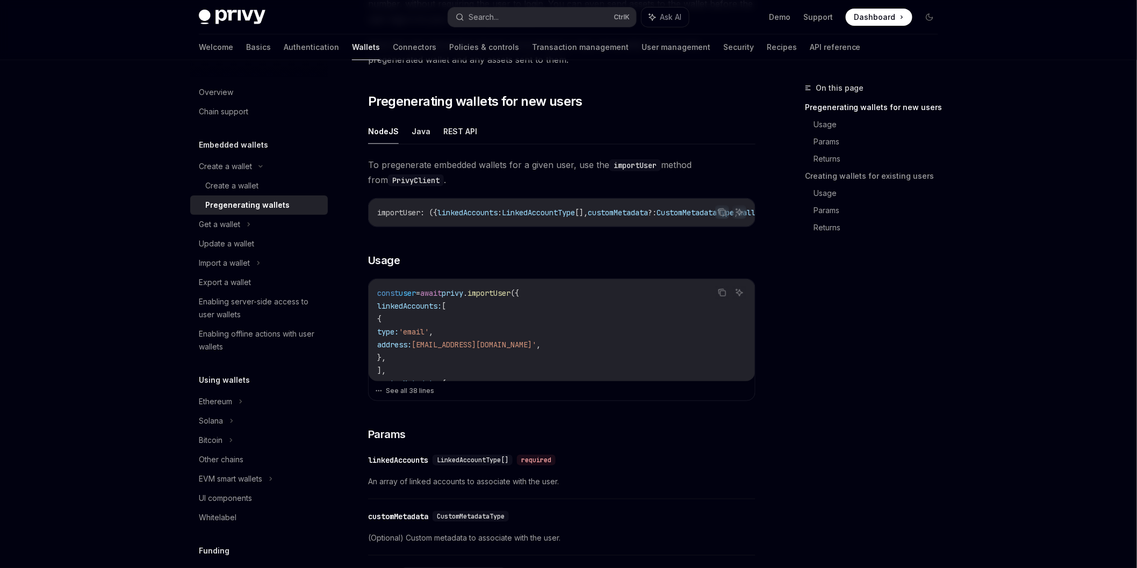
scroll to position [60, 0]
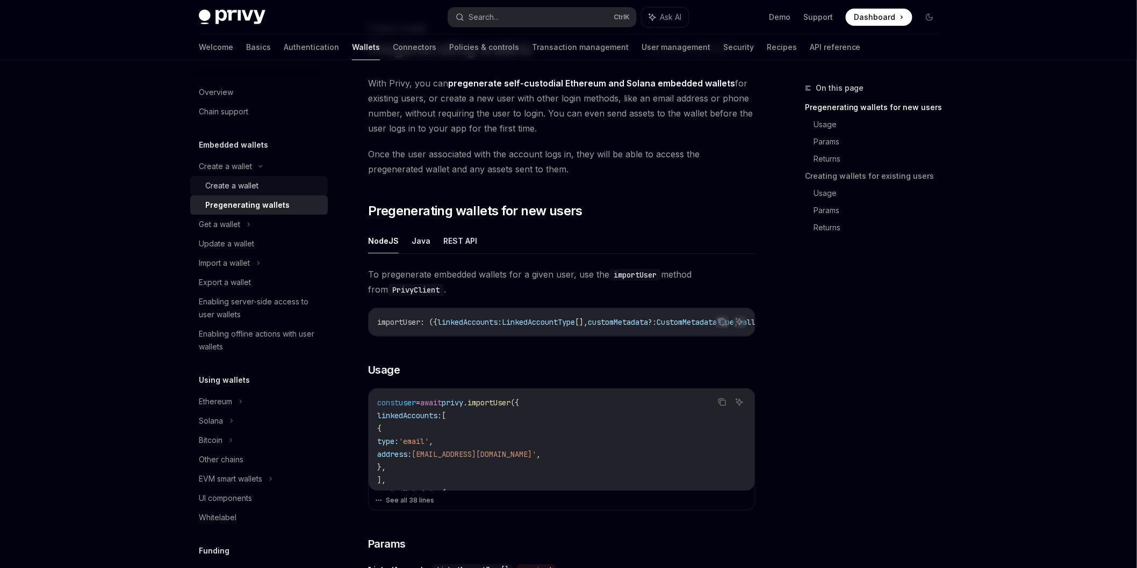
click at [267, 180] on div "Create a wallet" at bounding box center [263, 185] width 116 height 13
type textarea "*"
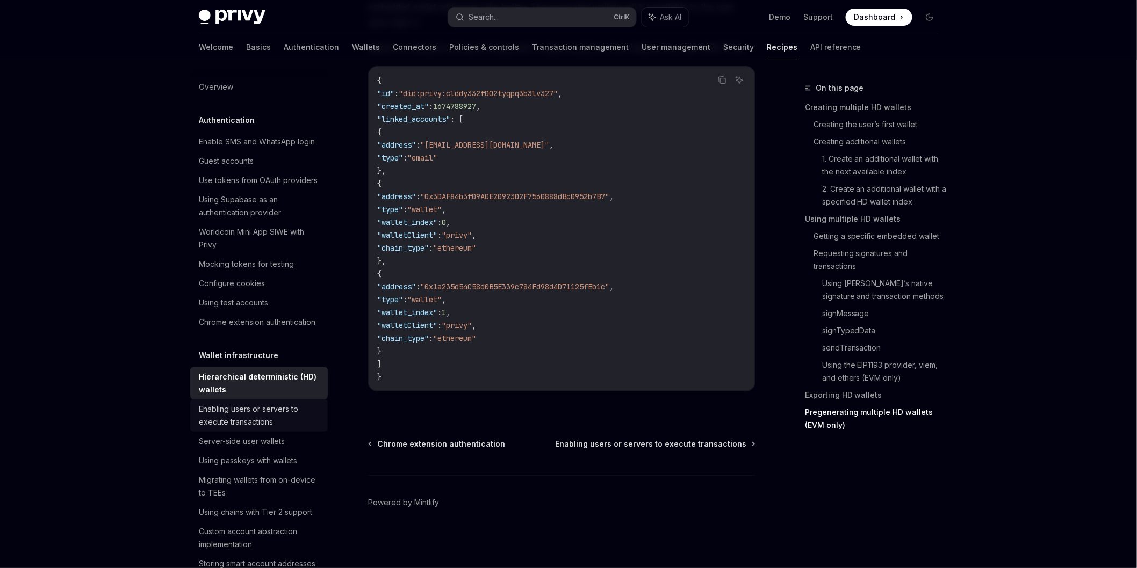
scroll to position [119, 0]
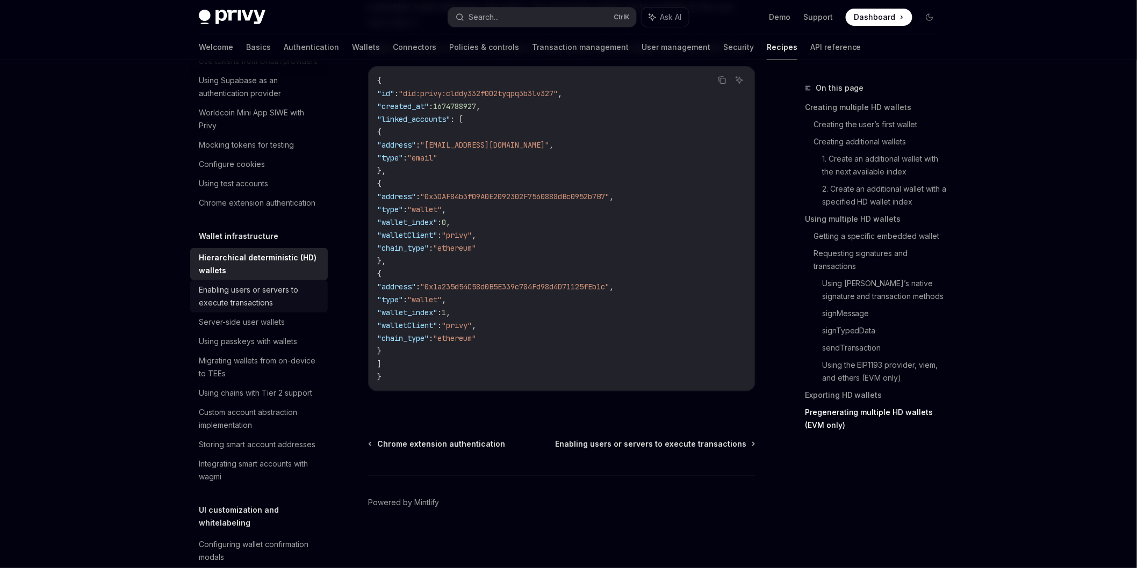
click at [258, 309] on div "Enabling users or servers to execute transactions" at bounding box center [260, 297] width 122 height 26
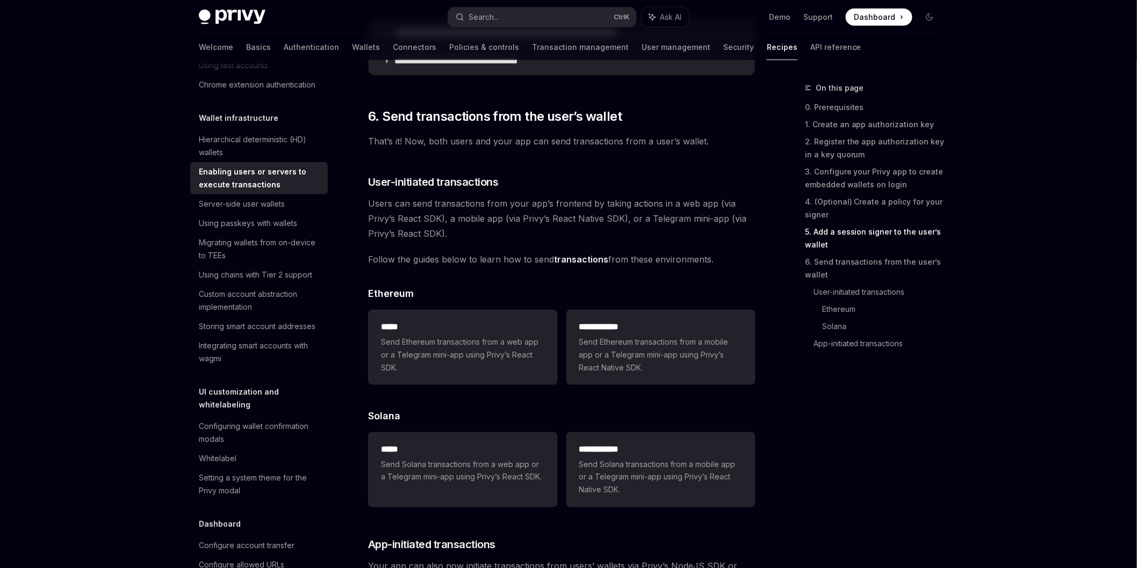
scroll to position [179, 0]
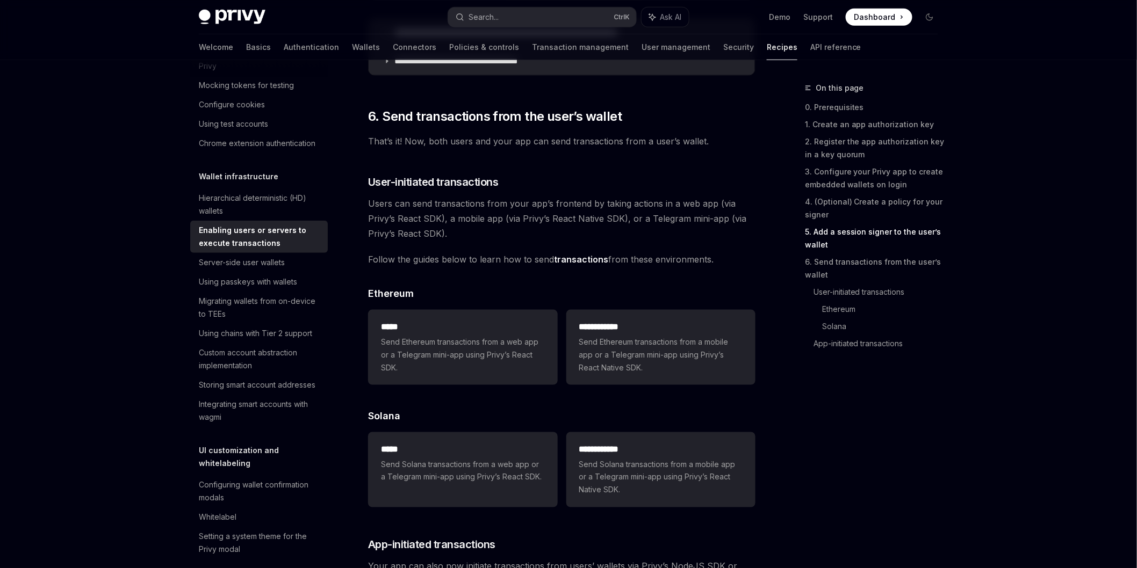
type textarea "*"
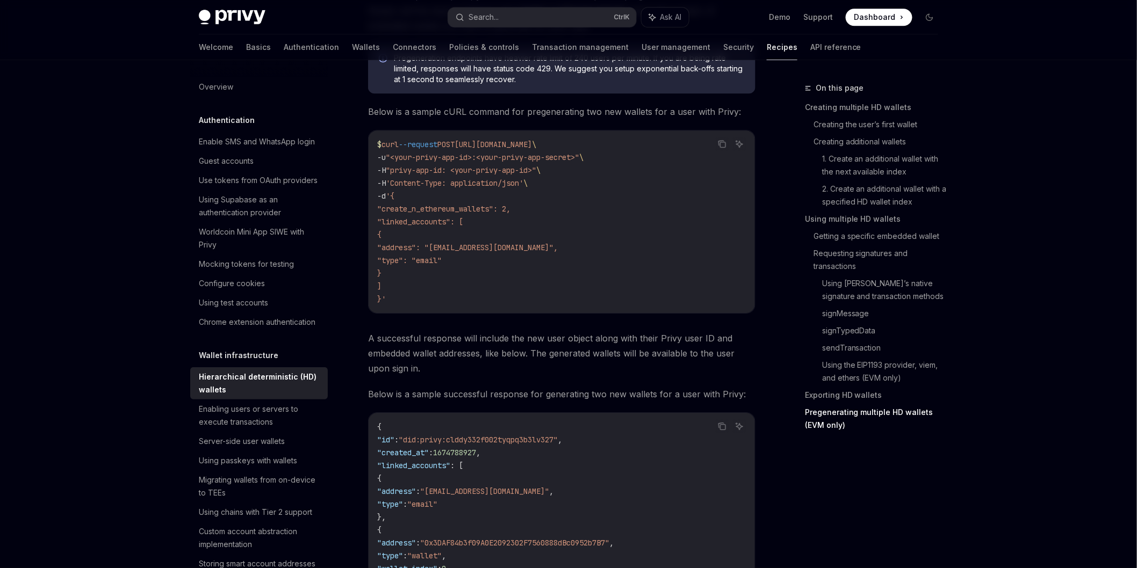
scroll to position [3031, 0]
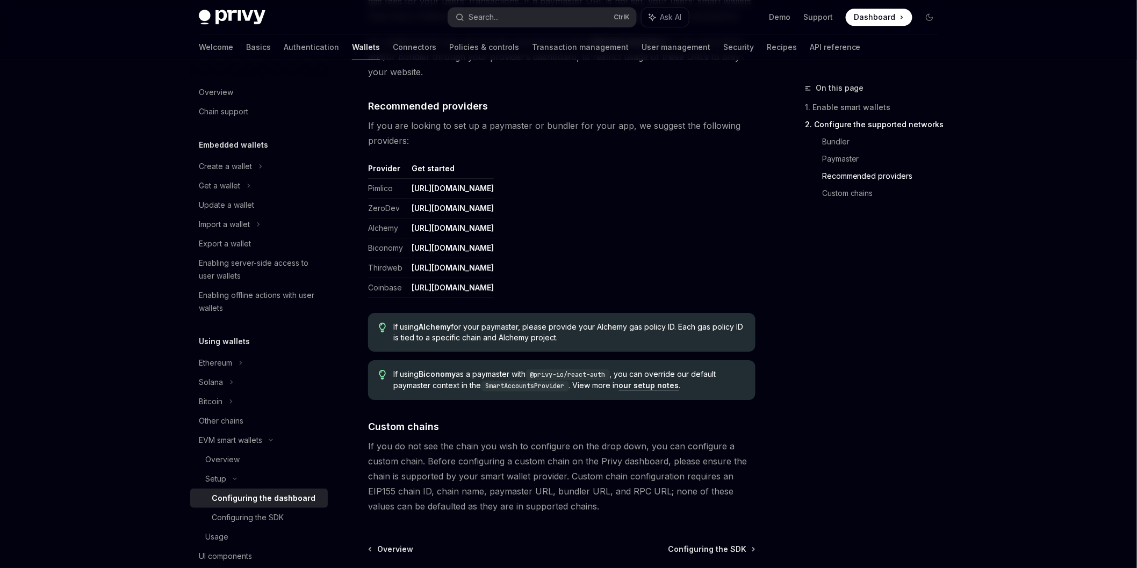
scroll to position [1343, 0]
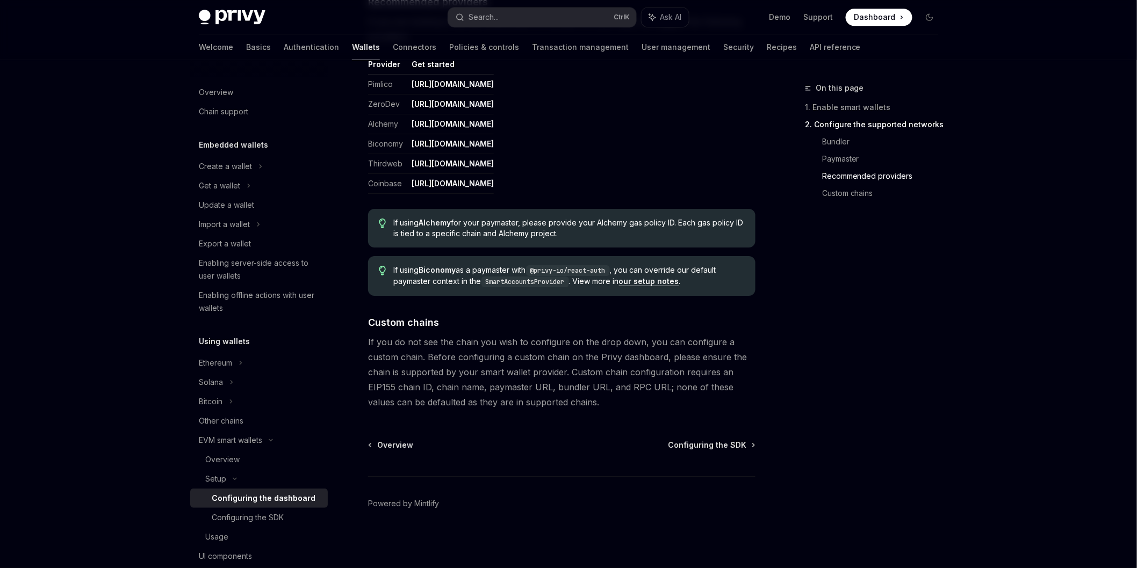
click at [739, 450] on div "Overview Configuring the SDK Powered by Mintlify" at bounding box center [561, 504] width 387 height 129
click at [738, 445] on span "Configuring the SDK" at bounding box center [707, 445] width 78 height 11
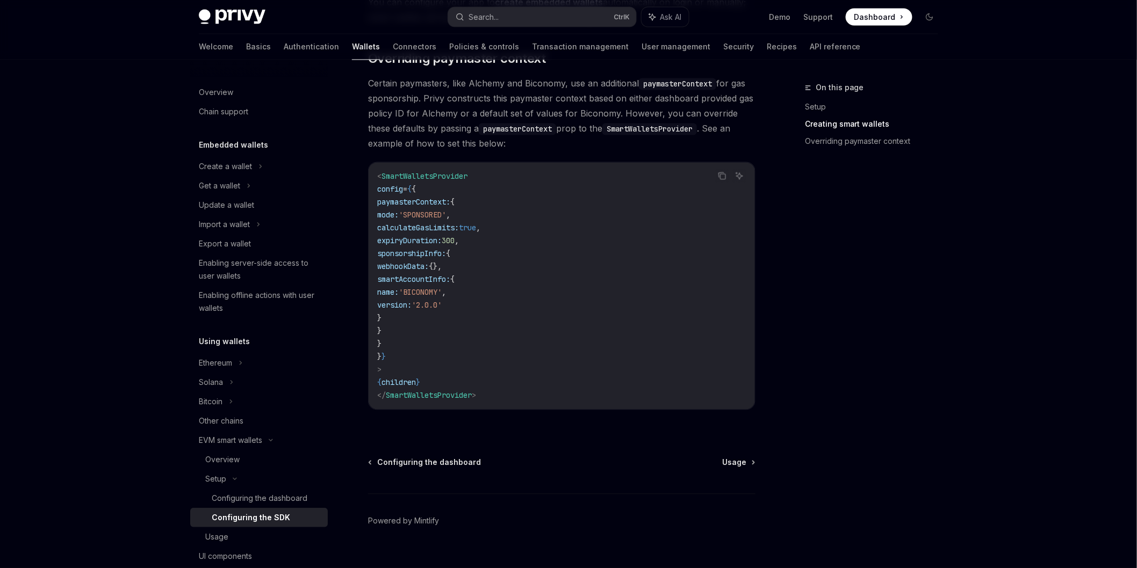
scroll to position [829, 0]
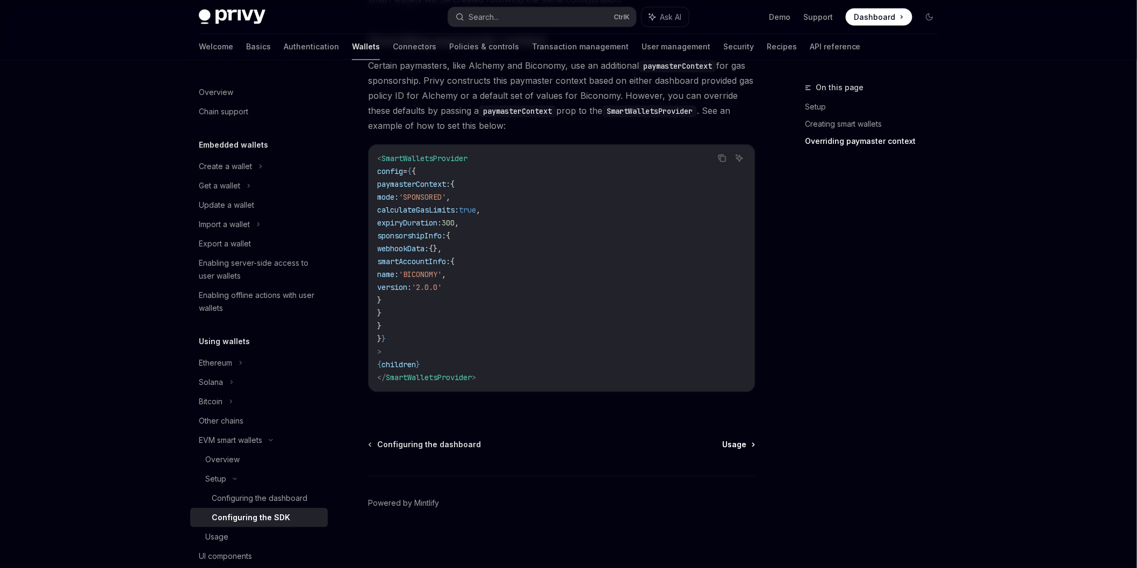
click at [726, 440] on span "Usage" at bounding box center [734, 445] width 24 height 11
type textarea "*"
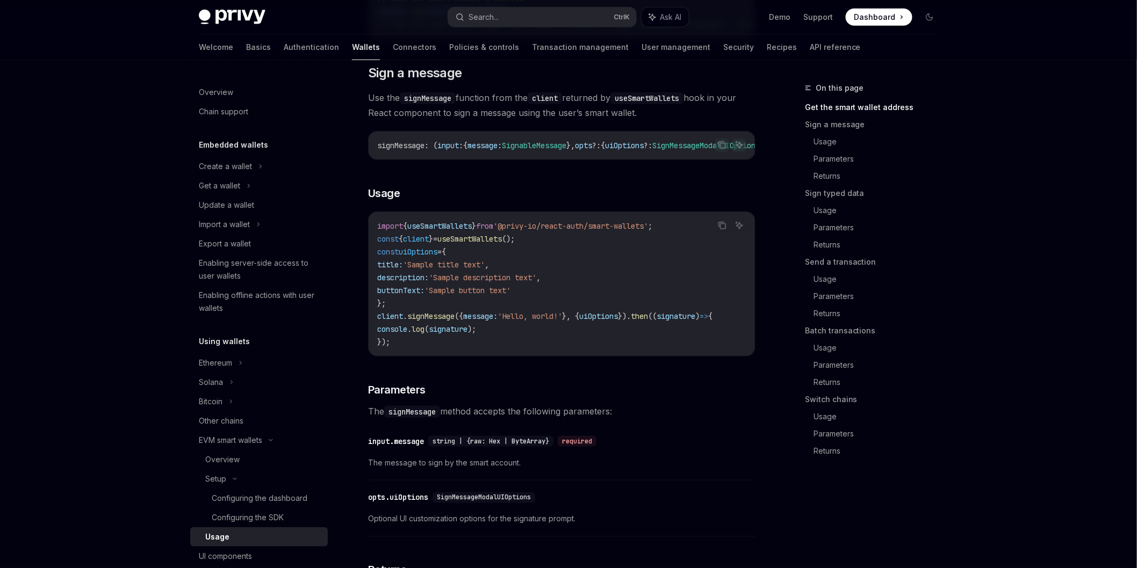
scroll to position [298, 0]
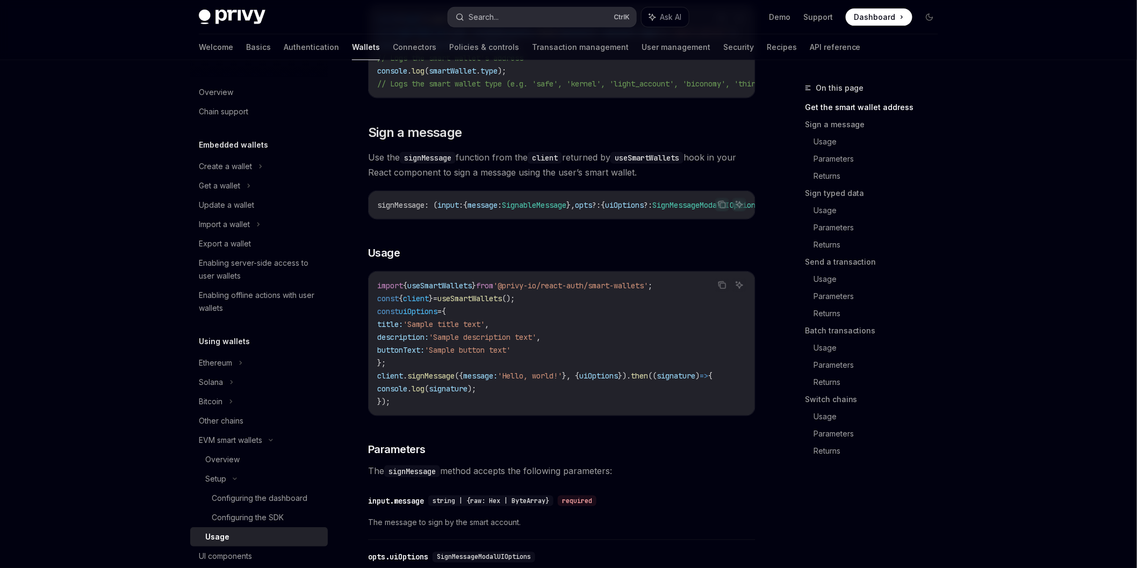
click at [512, 19] on button "Search... Ctrl K" at bounding box center [542, 17] width 188 height 19
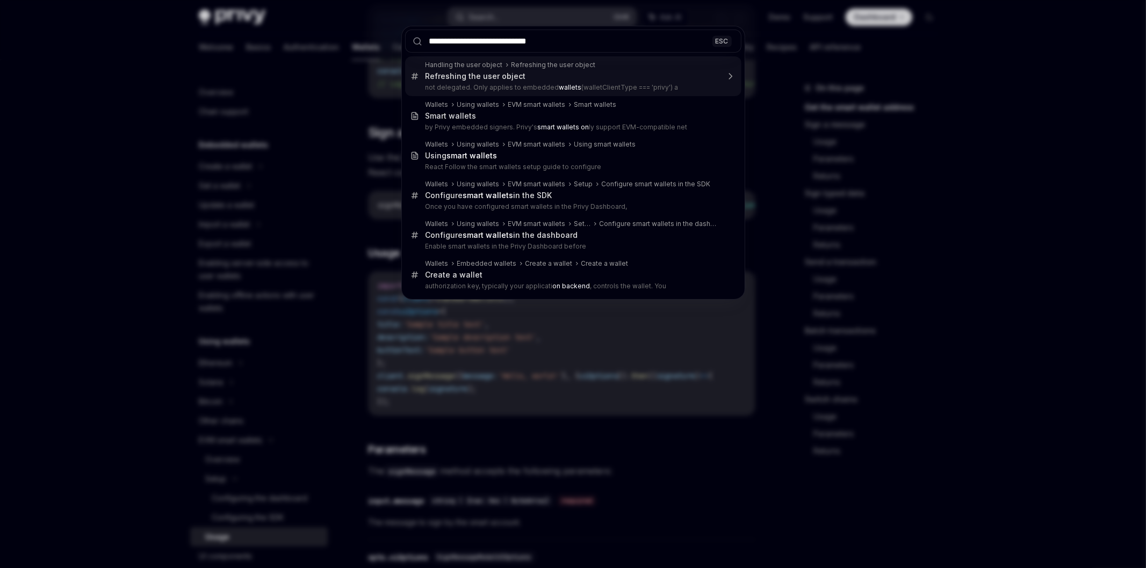
type input "**********"
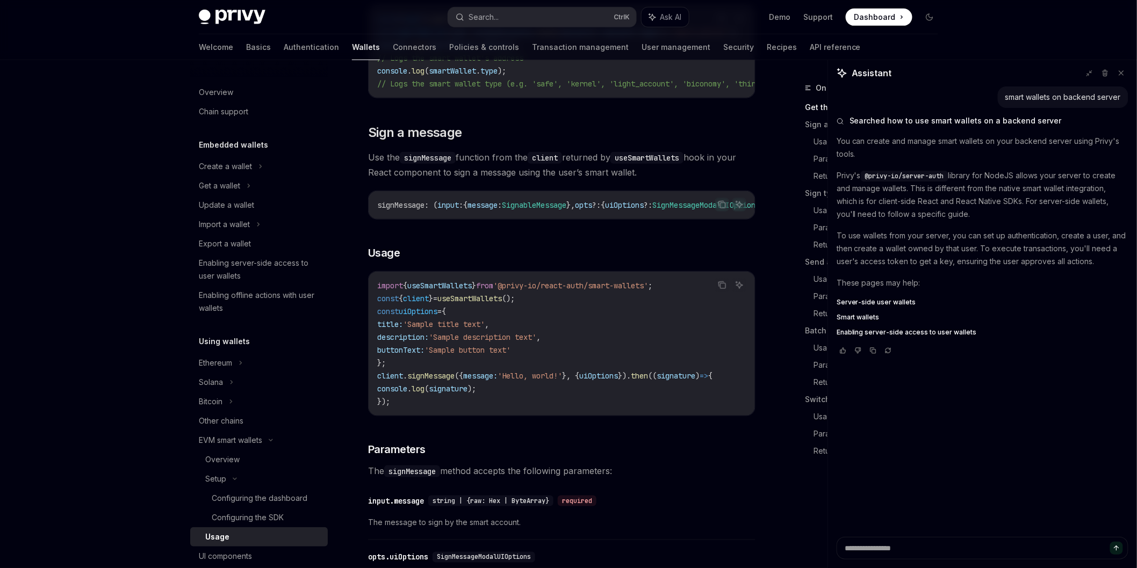
click at [859, 319] on span "Smart wallets" at bounding box center [857, 317] width 43 height 9
type textarea "*"
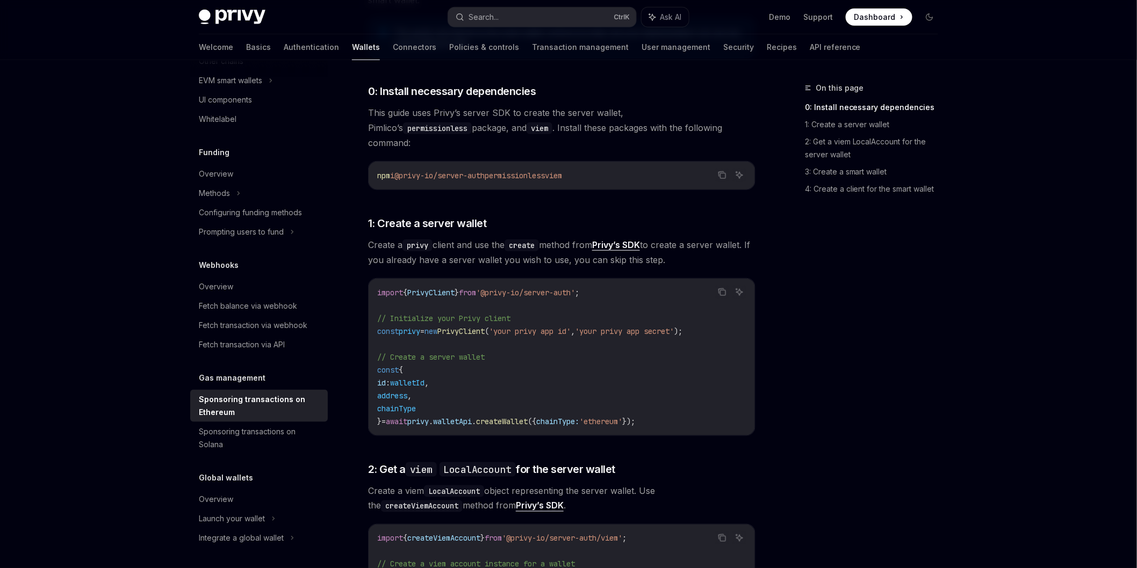
scroll to position [417, 0]
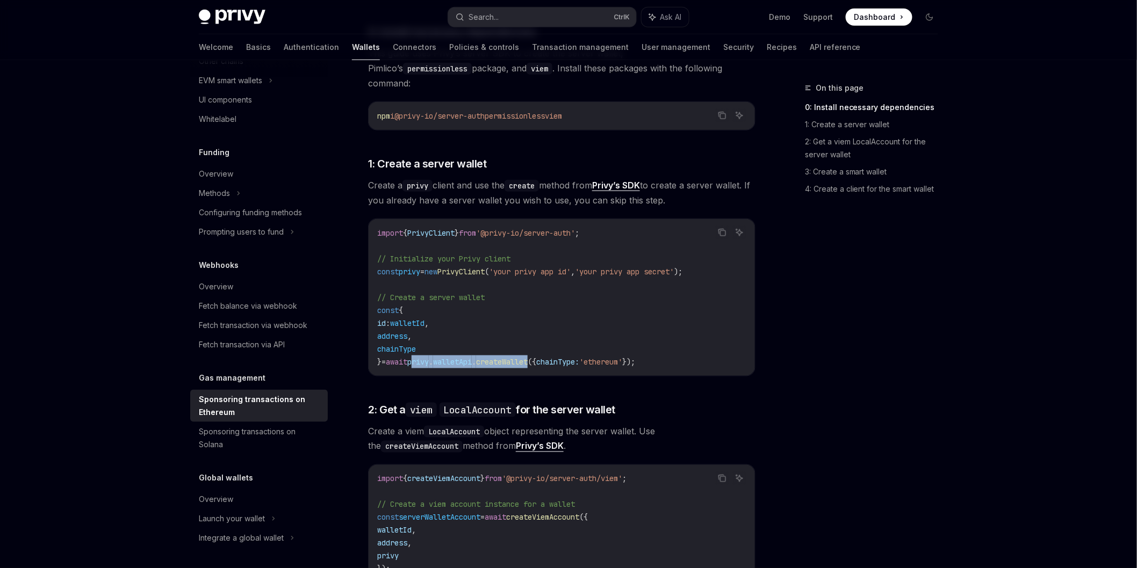
drag, startPoint x: 422, startPoint y: 346, endPoint x: 550, endPoint y: 346, distance: 127.8
click at [550, 357] on span "} = await privy . walletApi . createWallet ({ chainType: 'ethereum' });" at bounding box center [506, 362] width 258 height 10
copy span "privy . walletApi . createWallet"
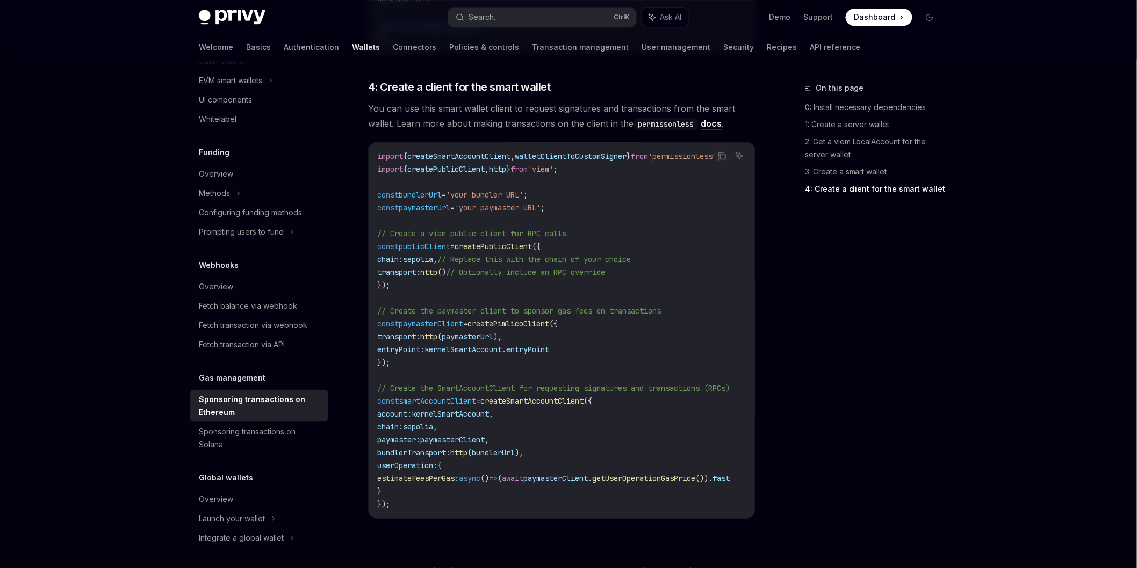
scroll to position [1253, 0]
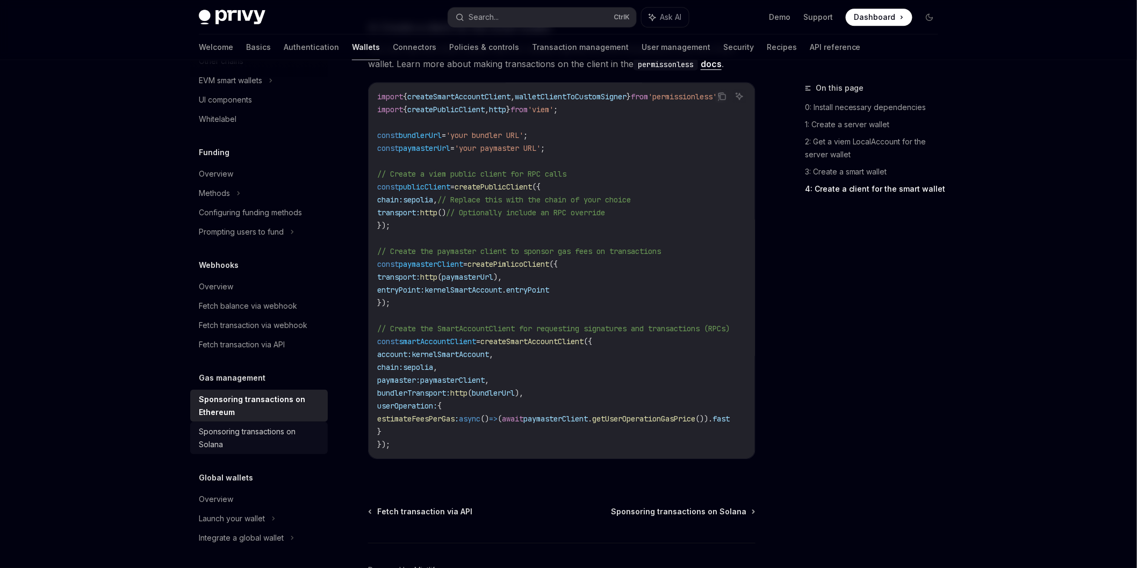
click at [259, 433] on div "Sponsoring transactions on Solana" at bounding box center [260, 438] width 122 height 26
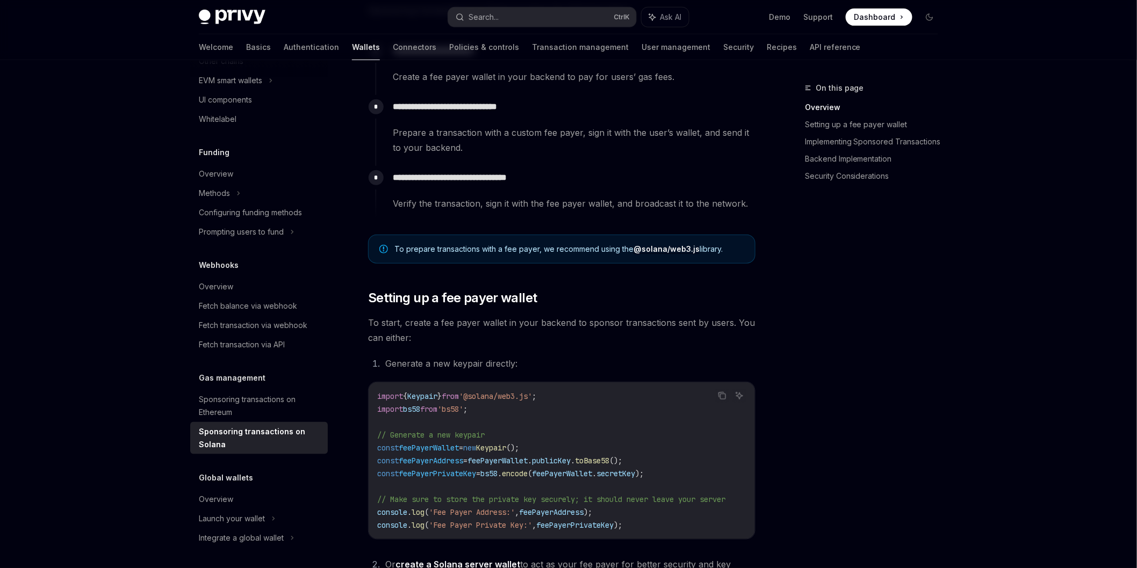
scroll to position [358, 0]
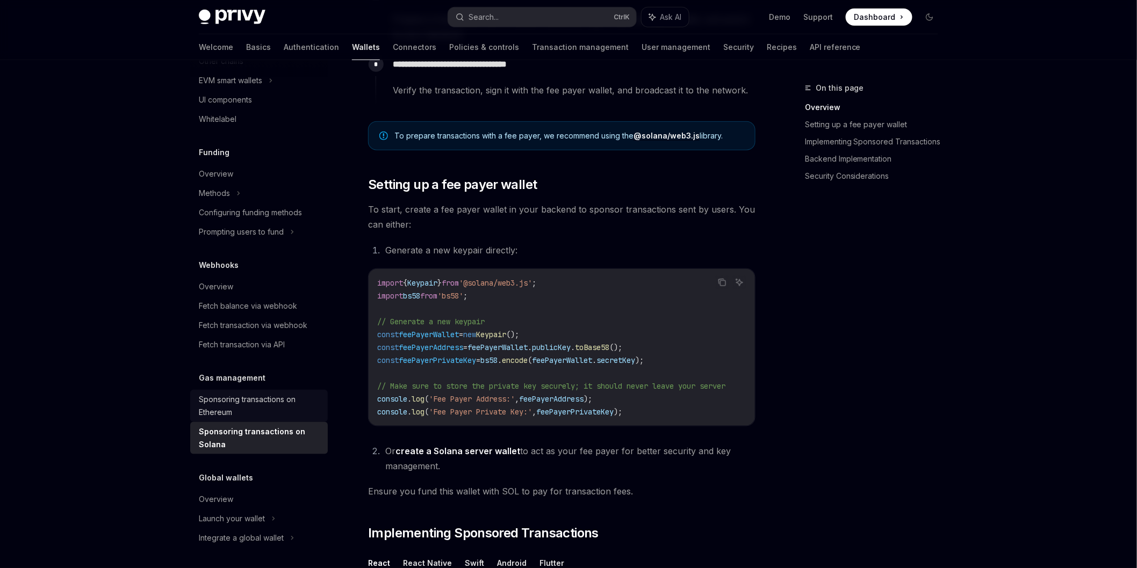
click at [262, 396] on div "Sponsoring transactions on Ethereum" at bounding box center [260, 406] width 122 height 26
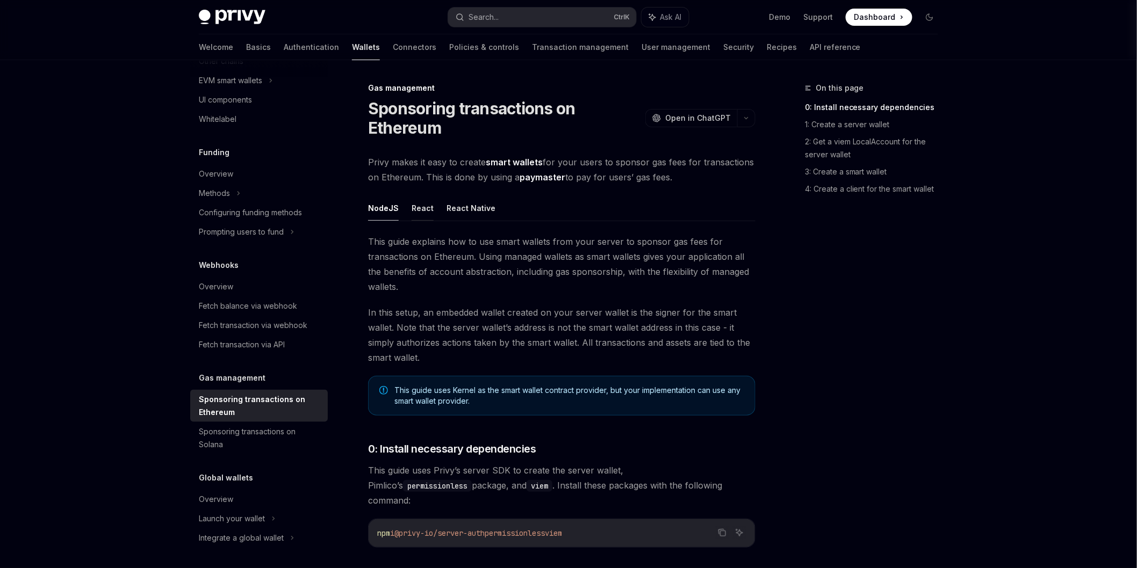
click at [415, 206] on button "React" at bounding box center [422, 208] width 22 height 25
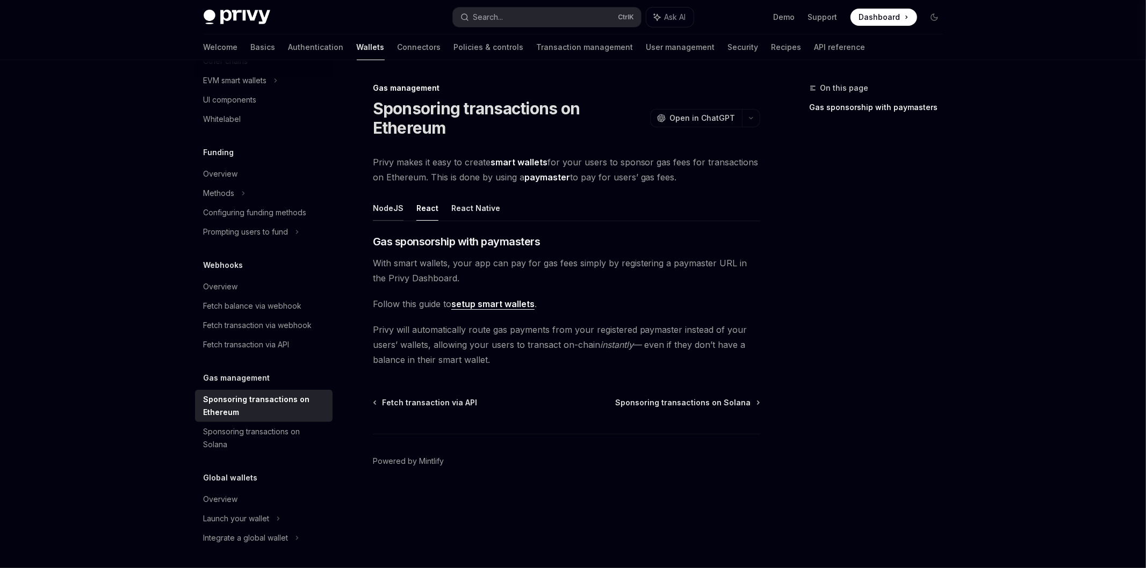
click at [380, 211] on button "NodeJS" at bounding box center [388, 208] width 31 height 25
type textarea "*"
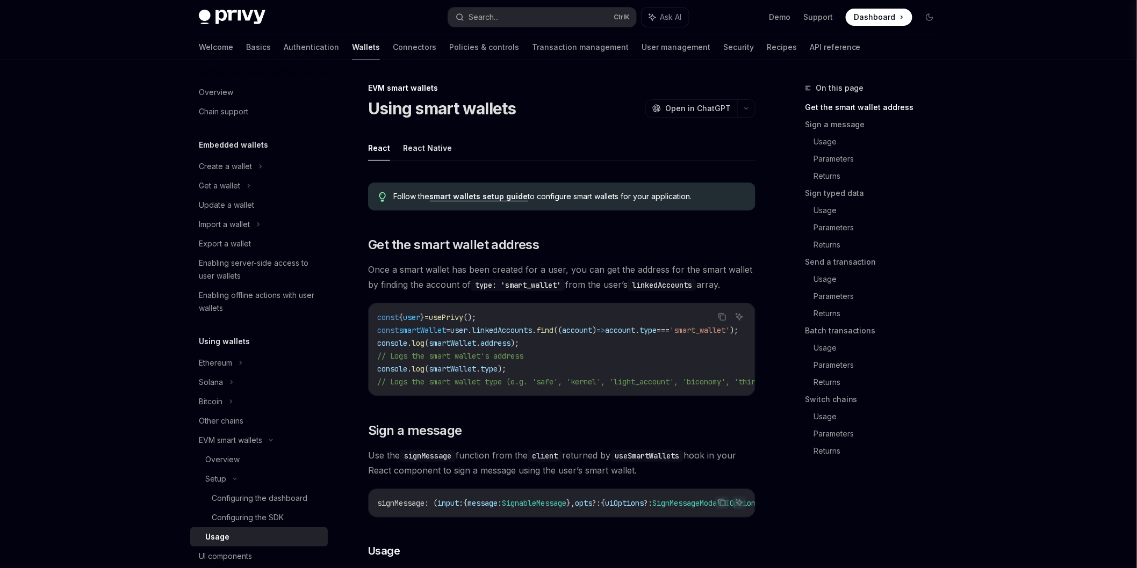
scroll to position [60, 0]
